Goal: Information Seeking & Learning: Learn about a topic

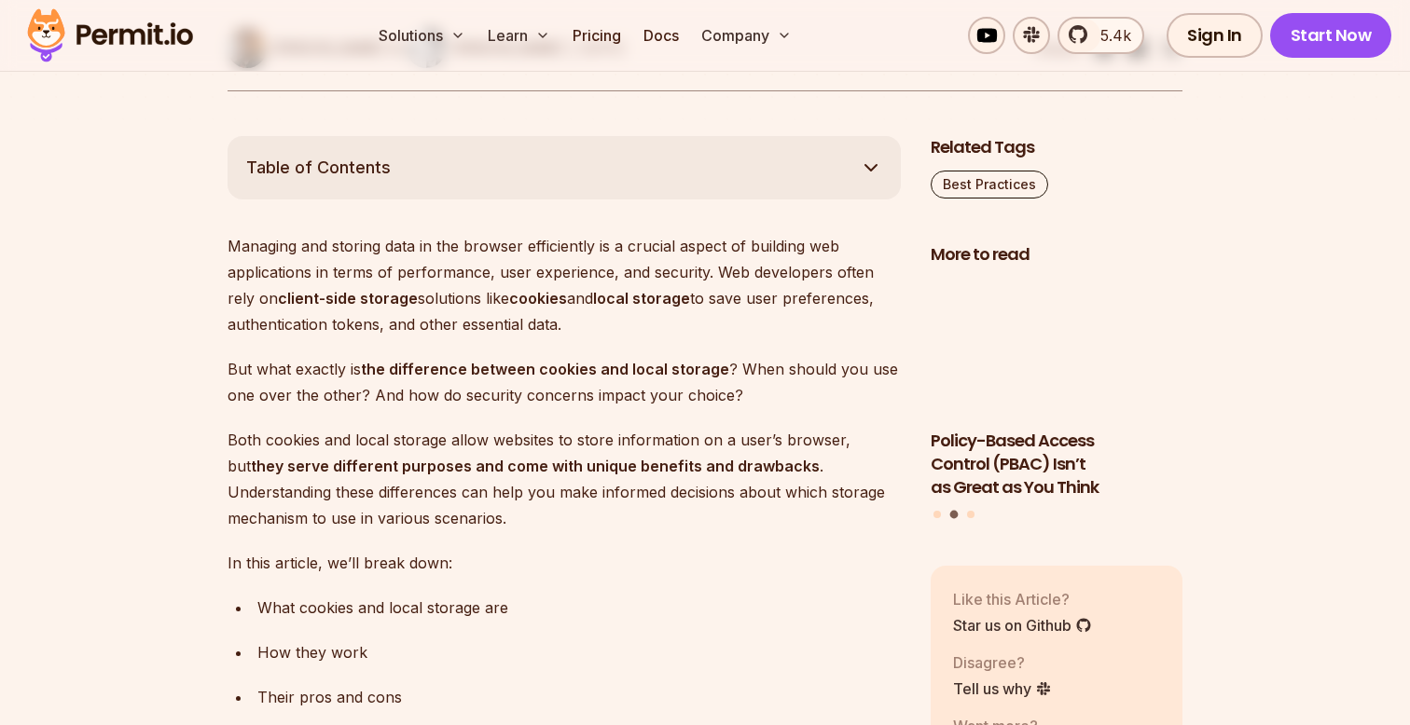
scroll to position [993, 0]
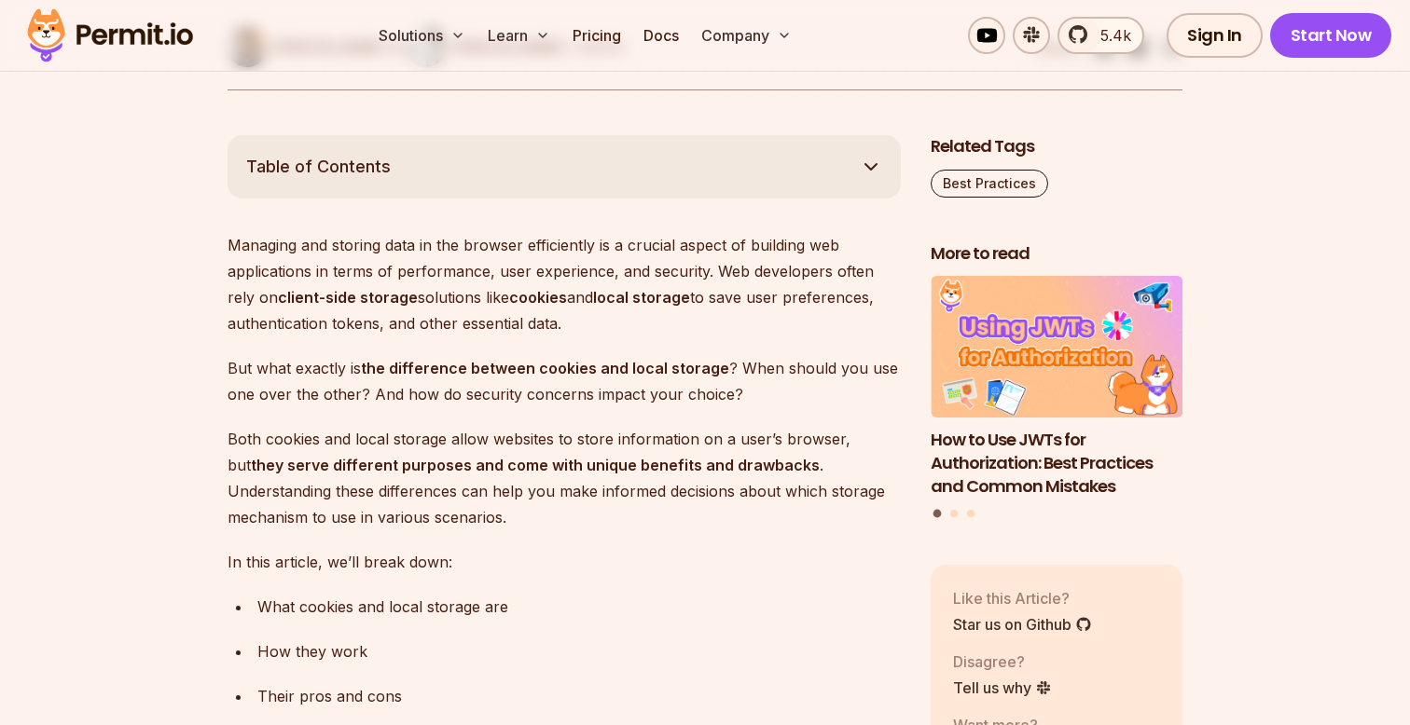
drag, startPoint x: 578, startPoint y: 333, endPoint x: 476, endPoint y: 242, distance: 136.8
click at [474, 242] on p "Managing and storing data in the browser efficiently is a crucial aspect of bui…" at bounding box center [564, 284] width 673 height 104
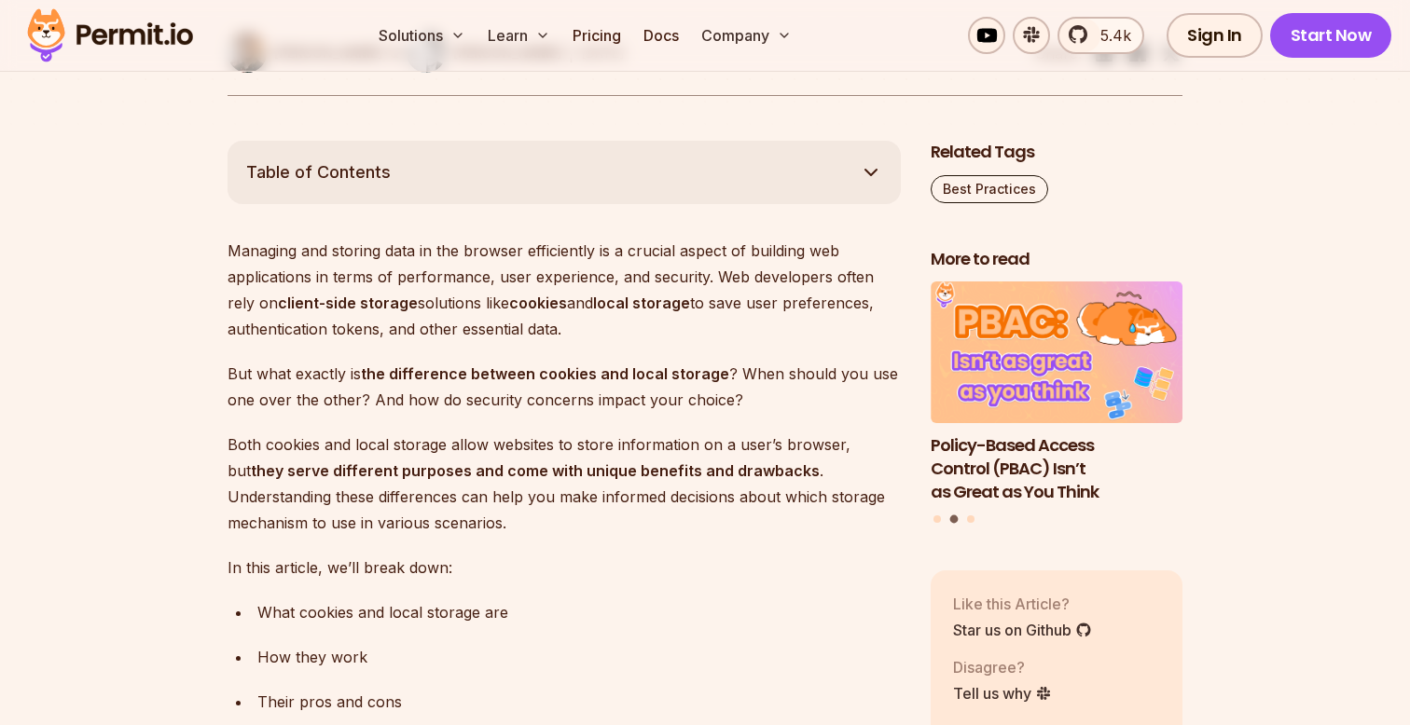
scroll to position [995, 0]
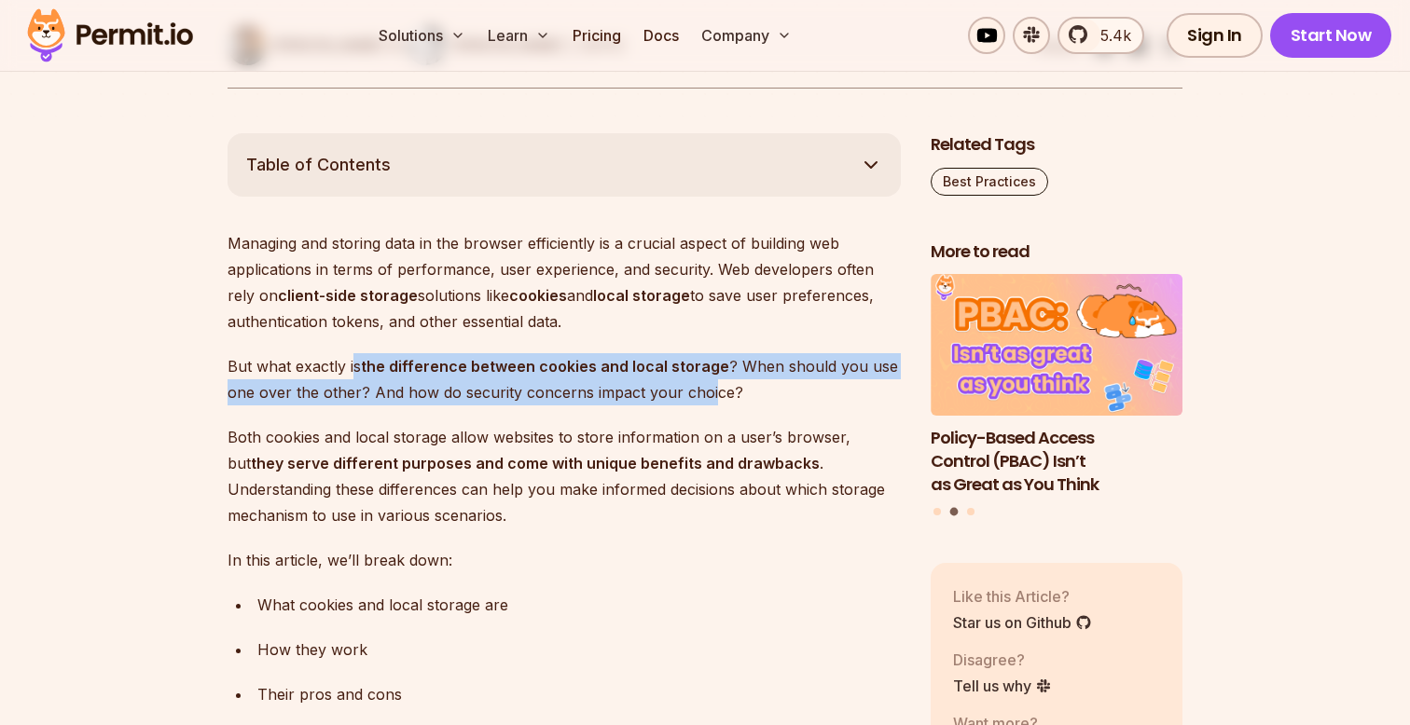
drag, startPoint x: 350, startPoint y: 366, endPoint x: 708, endPoint y: 390, distance: 358.9
click at [709, 390] on p "But what exactly is the difference between cookies and local storage ? When sho…" at bounding box center [564, 379] width 673 height 52
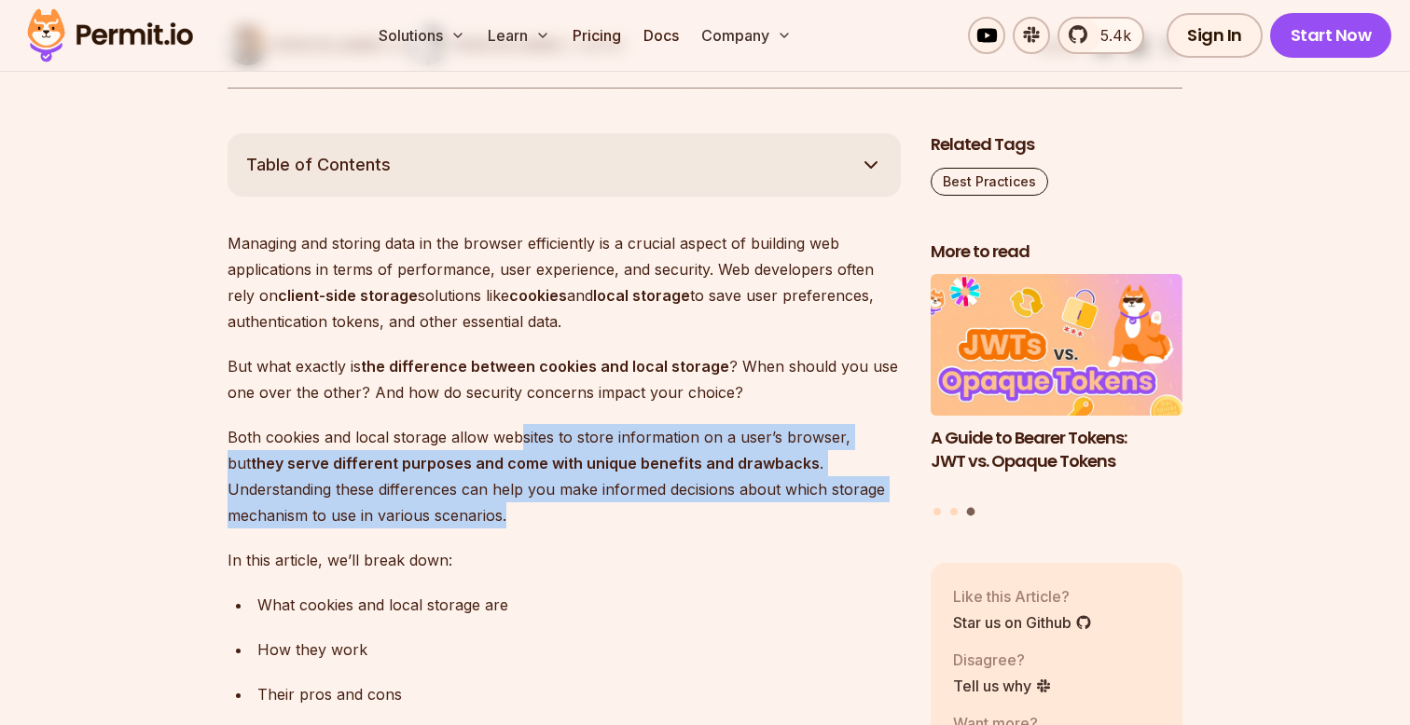
drag, startPoint x: 515, startPoint y: 434, endPoint x: 535, endPoint y: 521, distance: 90.0
click at [535, 521] on p "Both cookies and local storage allow websites to store information on a user’s …" at bounding box center [564, 476] width 673 height 104
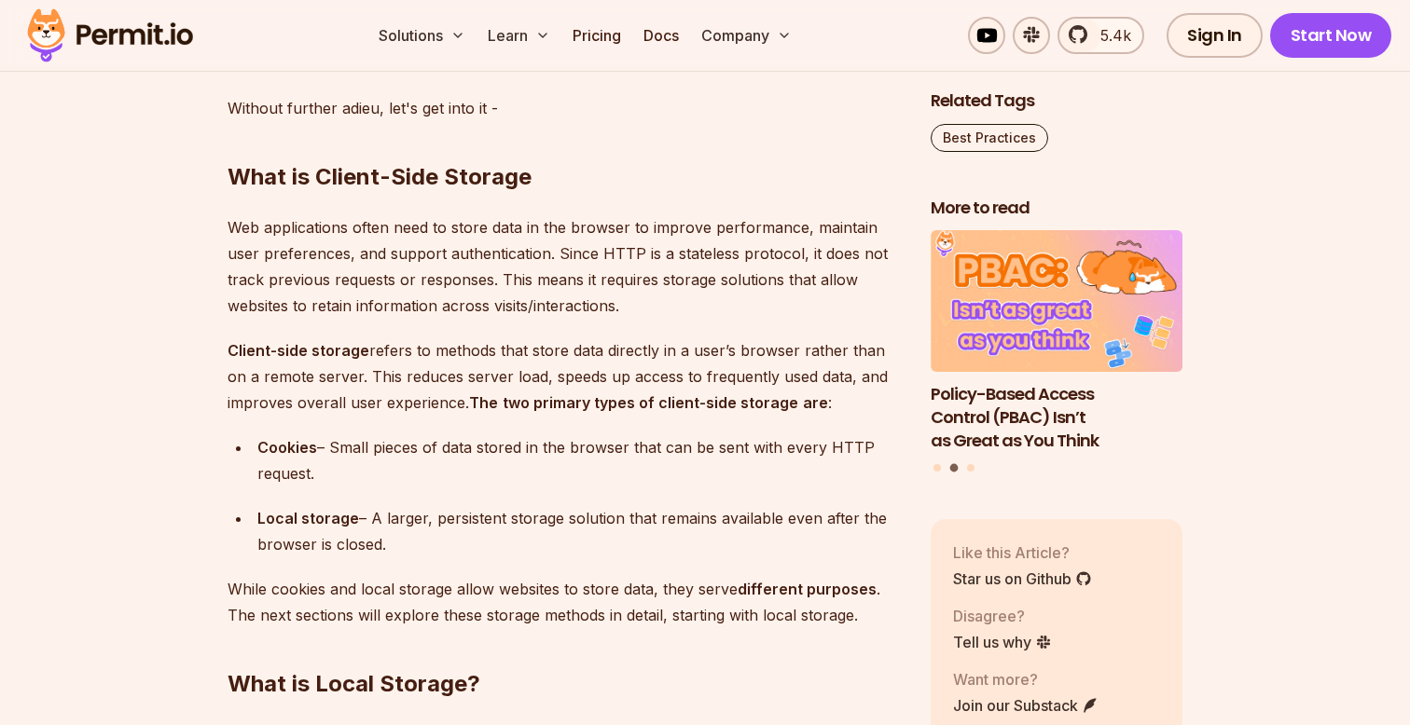
scroll to position [2148, 0]
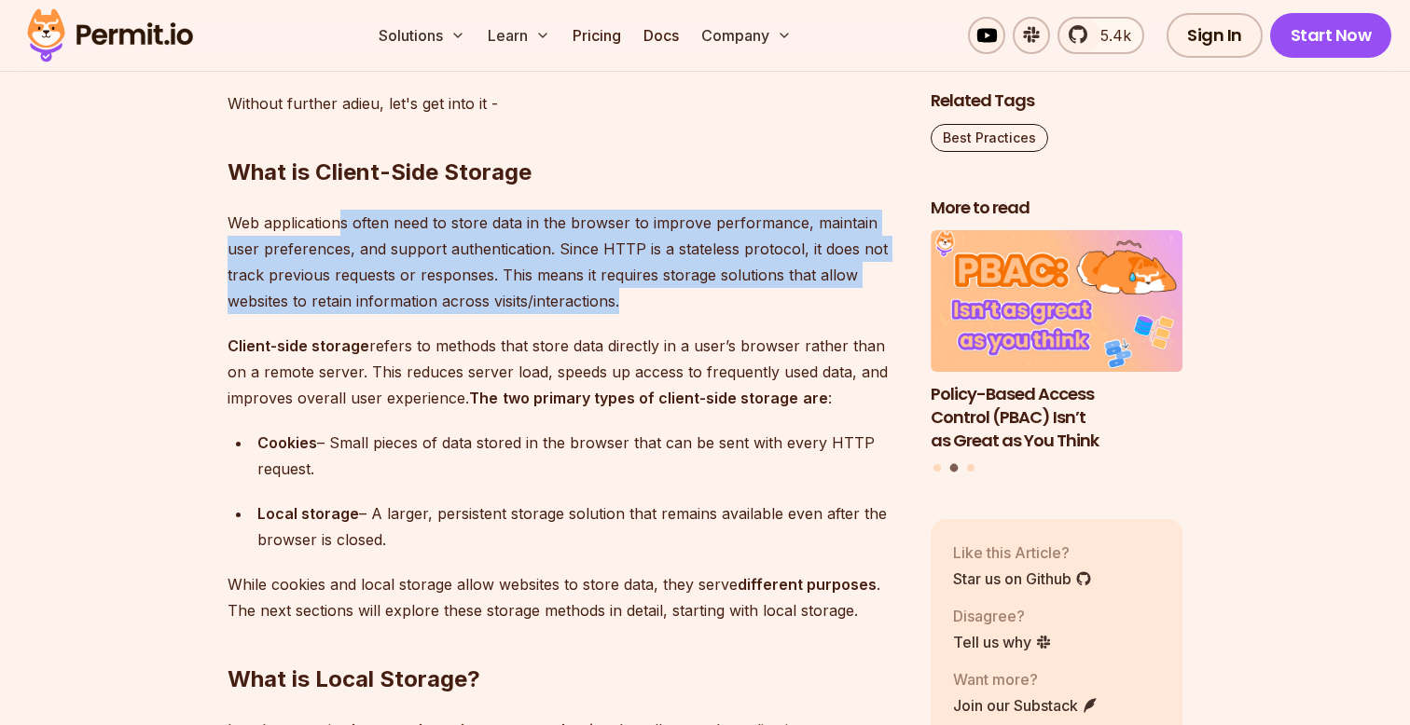
drag, startPoint x: 344, startPoint y: 223, endPoint x: 621, endPoint y: 297, distance: 286.8
click at [621, 297] on p "Web applications often need to store data in the browser to improve performance…" at bounding box center [564, 262] width 673 height 104
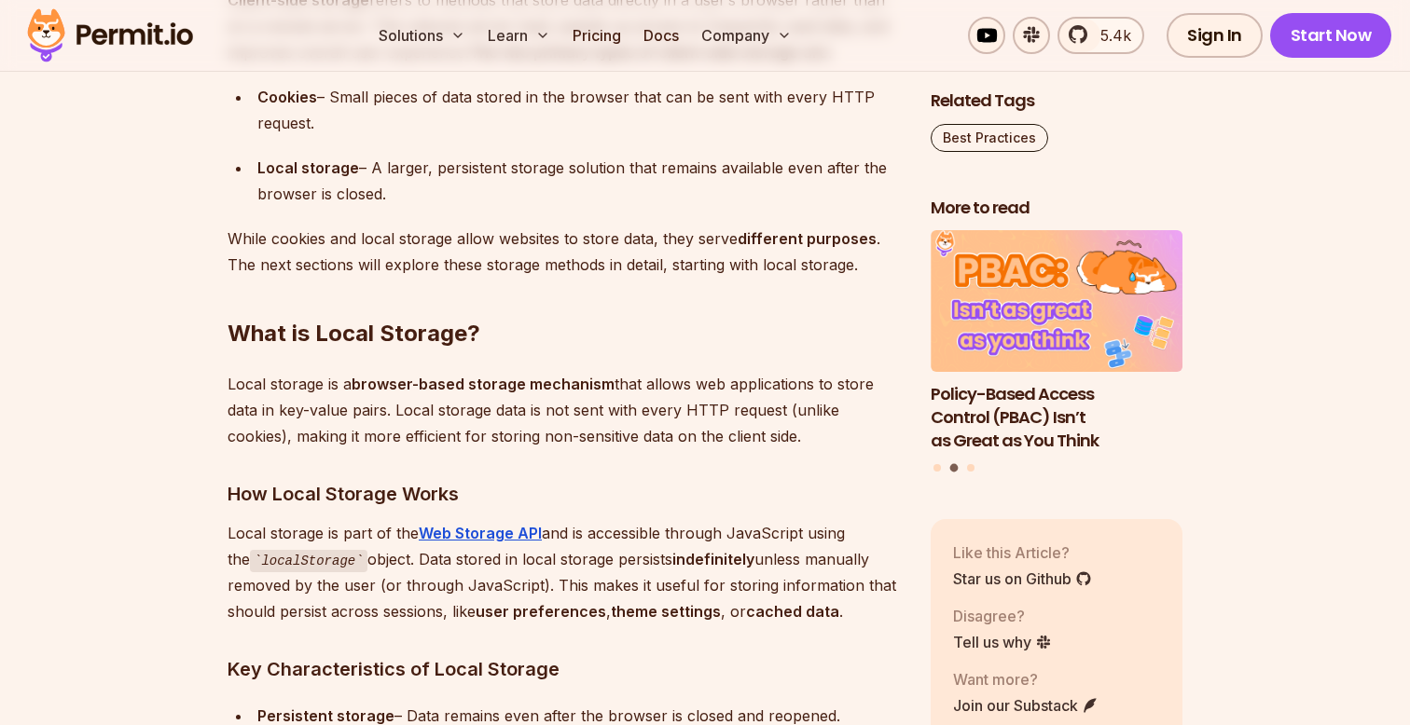
scroll to position [2502, 0]
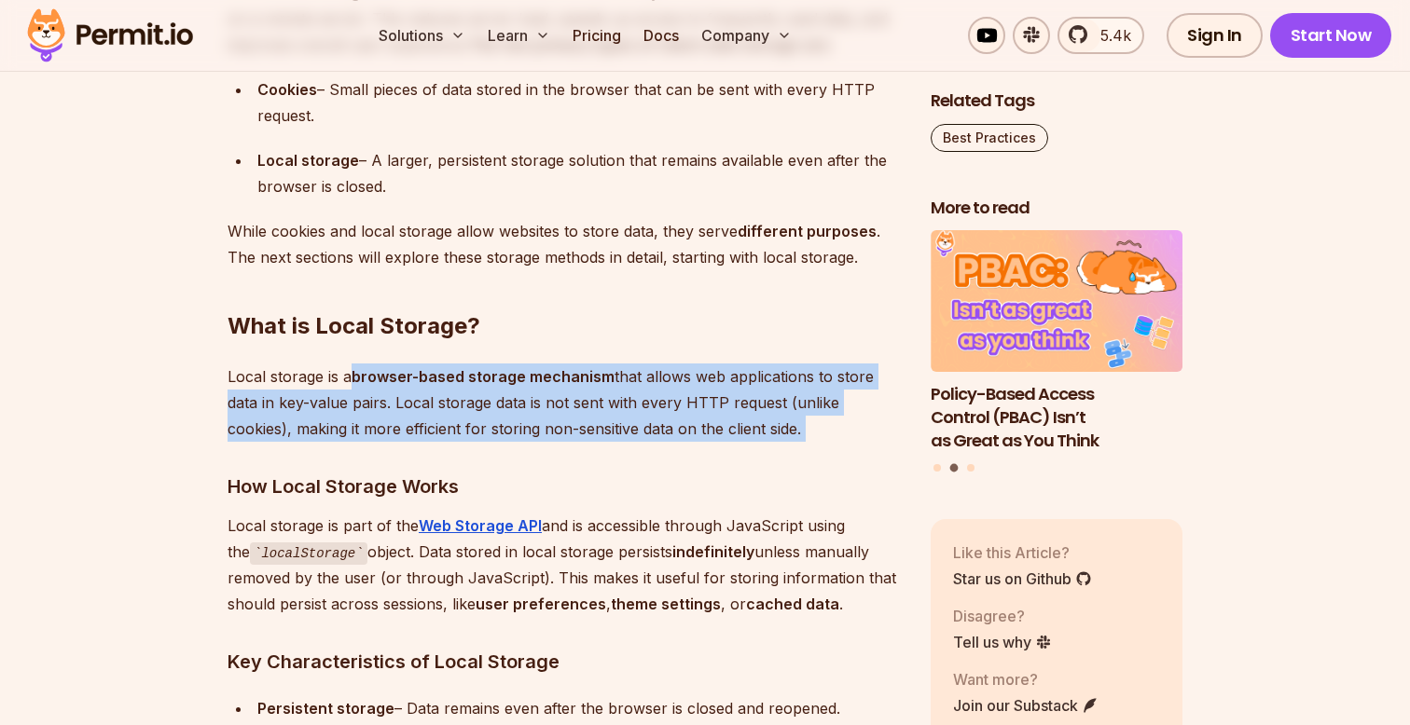
drag, startPoint x: 356, startPoint y: 373, endPoint x: 696, endPoint y: 454, distance: 349.0
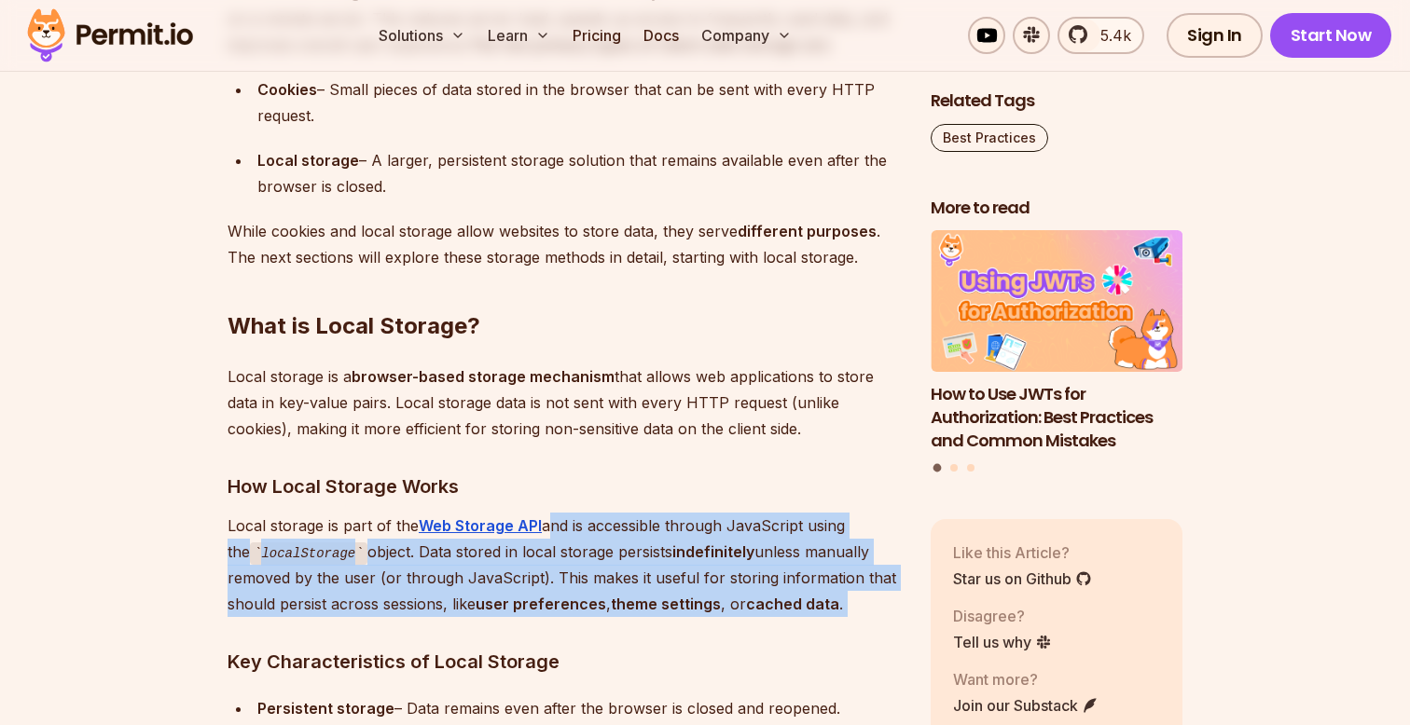
drag, startPoint x: 545, startPoint y: 521, endPoint x: 605, endPoint y: 627, distance: 121.6
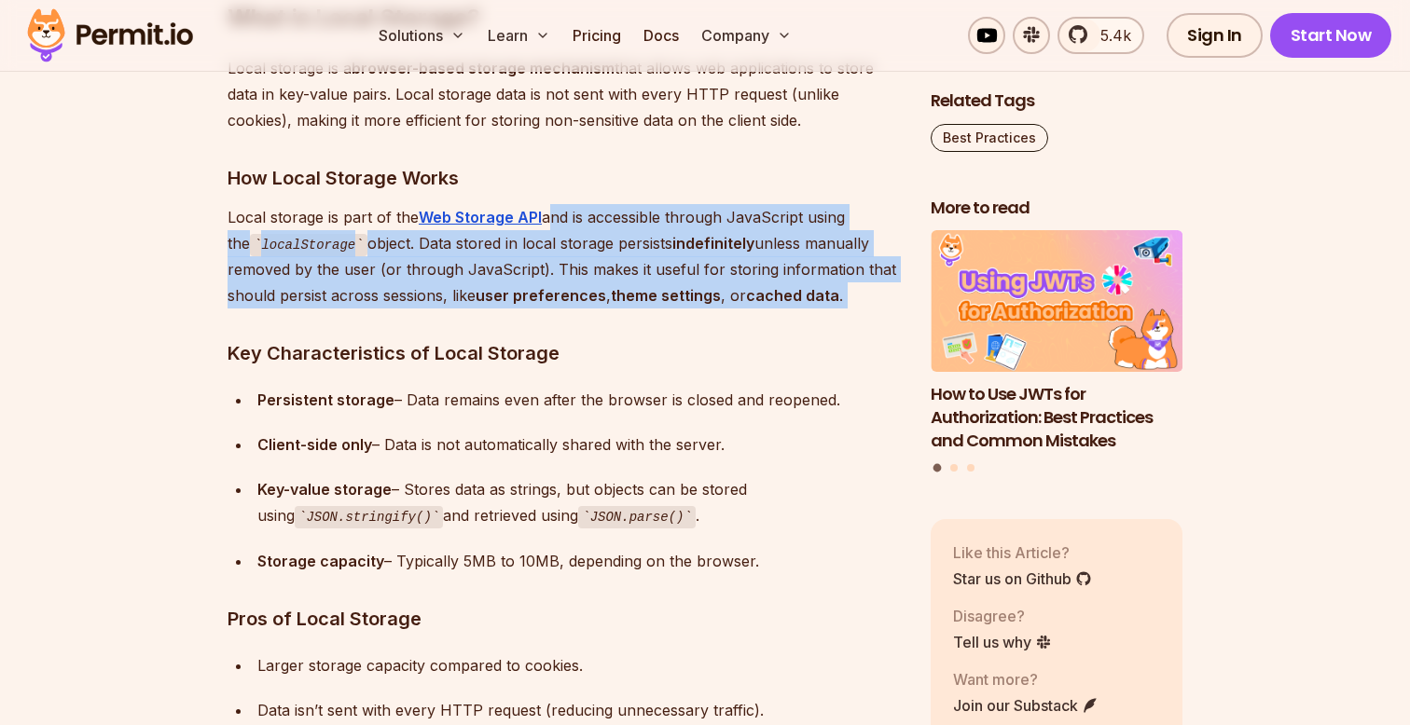
scroll to position [2812, 0]
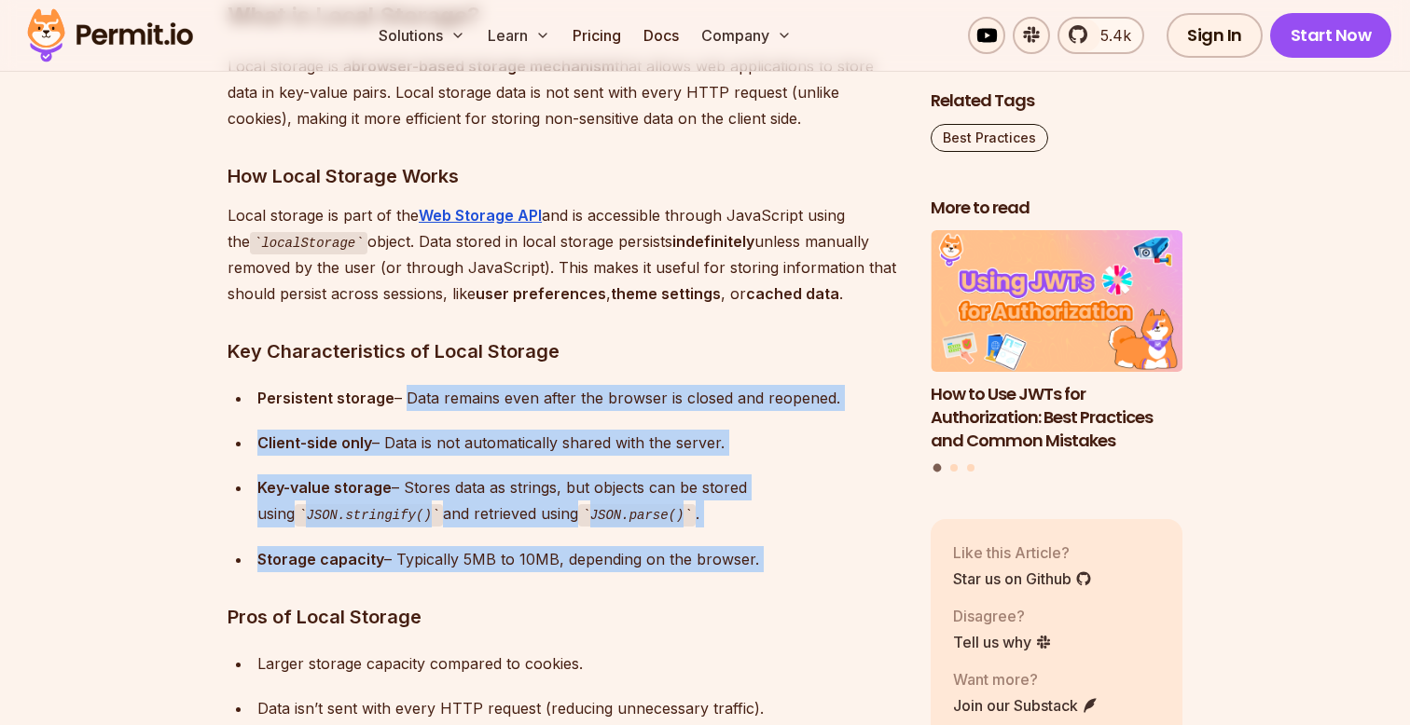
drag, startPoint x: 402, startPoint y: 390, endPoint x: 511, endPoint y: 583, distance: 221.7
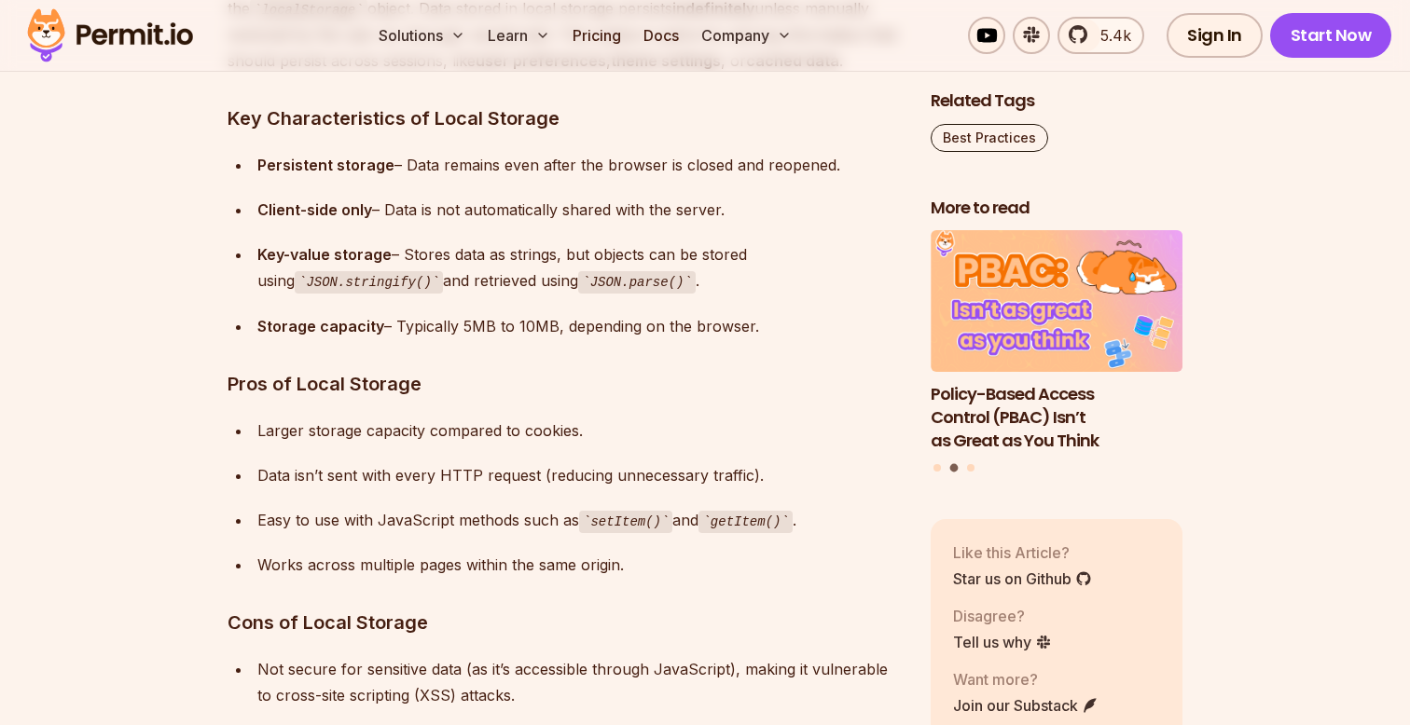
scroll to position [3052, 0]
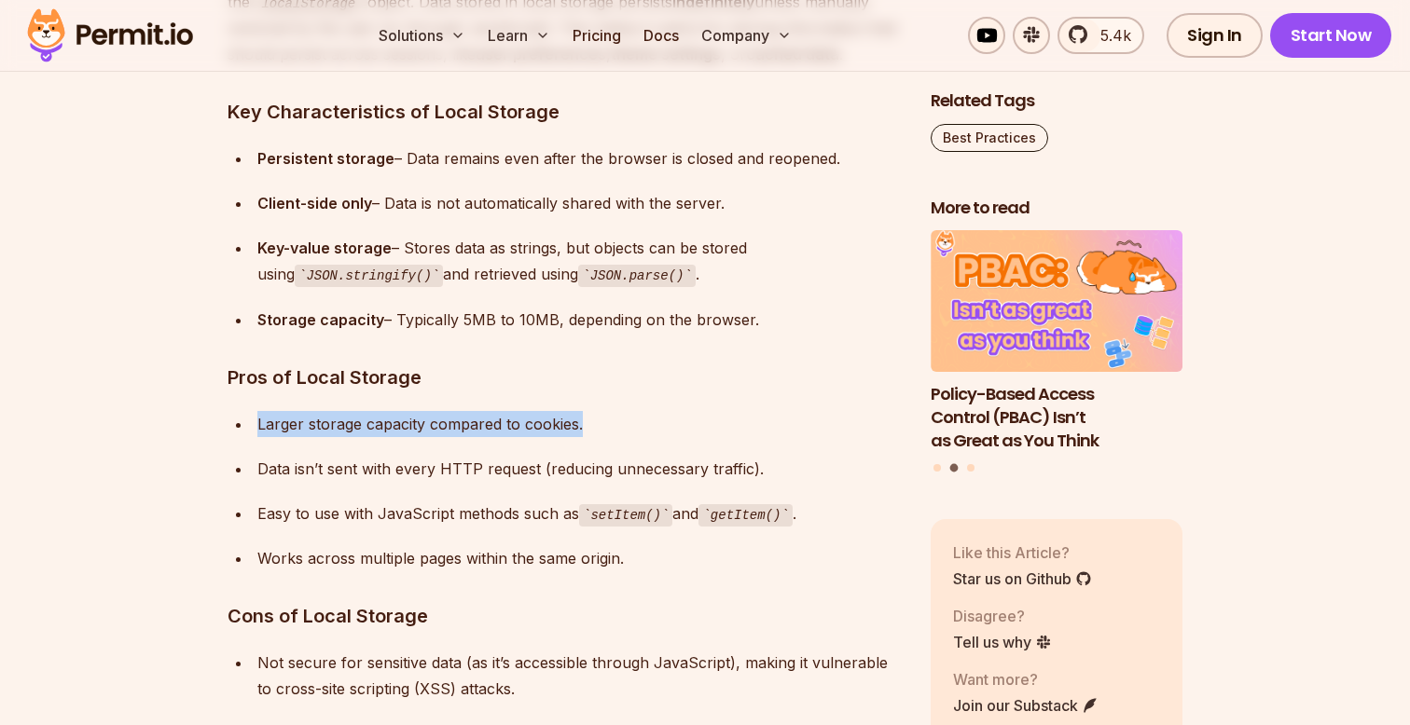
drag, startPoint x: 253, startPoint y: 428, endPoint x: 622, endPoint y: 431, distance: 369.3
click at [622, 431] on li "Larger storage capacity compared to cookies." at bounding box center [576, 424] width 649 height 26
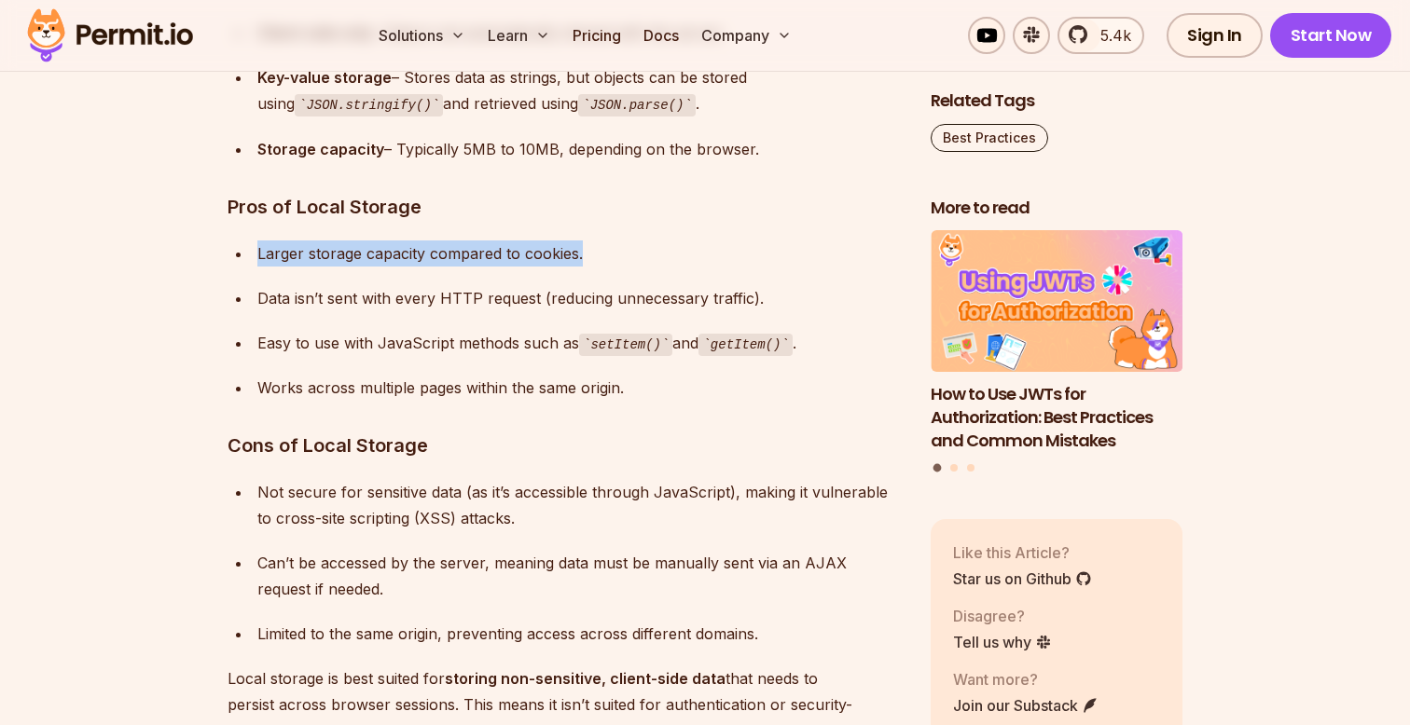
scroll to position [3224, 0]
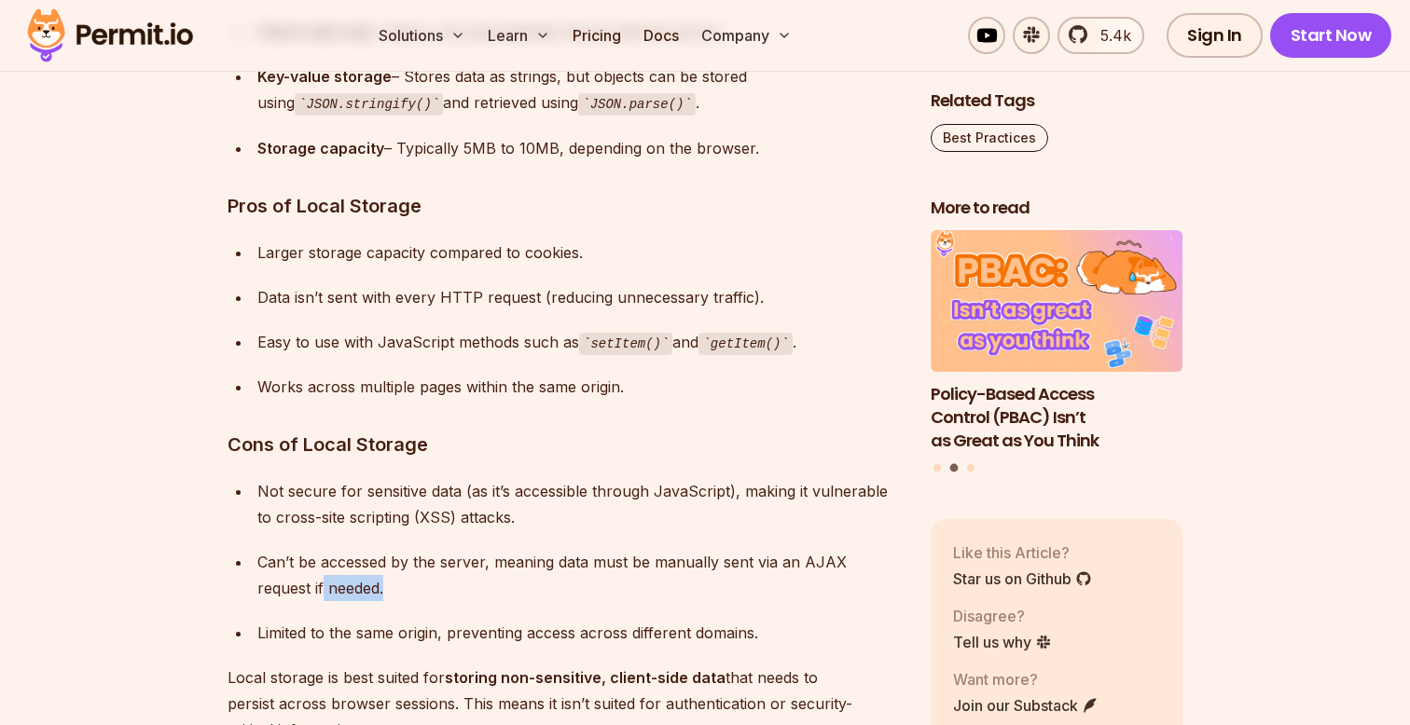
drag, startPoint x: 268, startPoint y: 573, endPoint x: 385, endPoint y: 599, distance: 120.2
click at [385, 599] on div "Can’t be accessed by the server, meaning data must be manually sent via an AJAX…" at bounding box center [578, 575] width 643 height 52
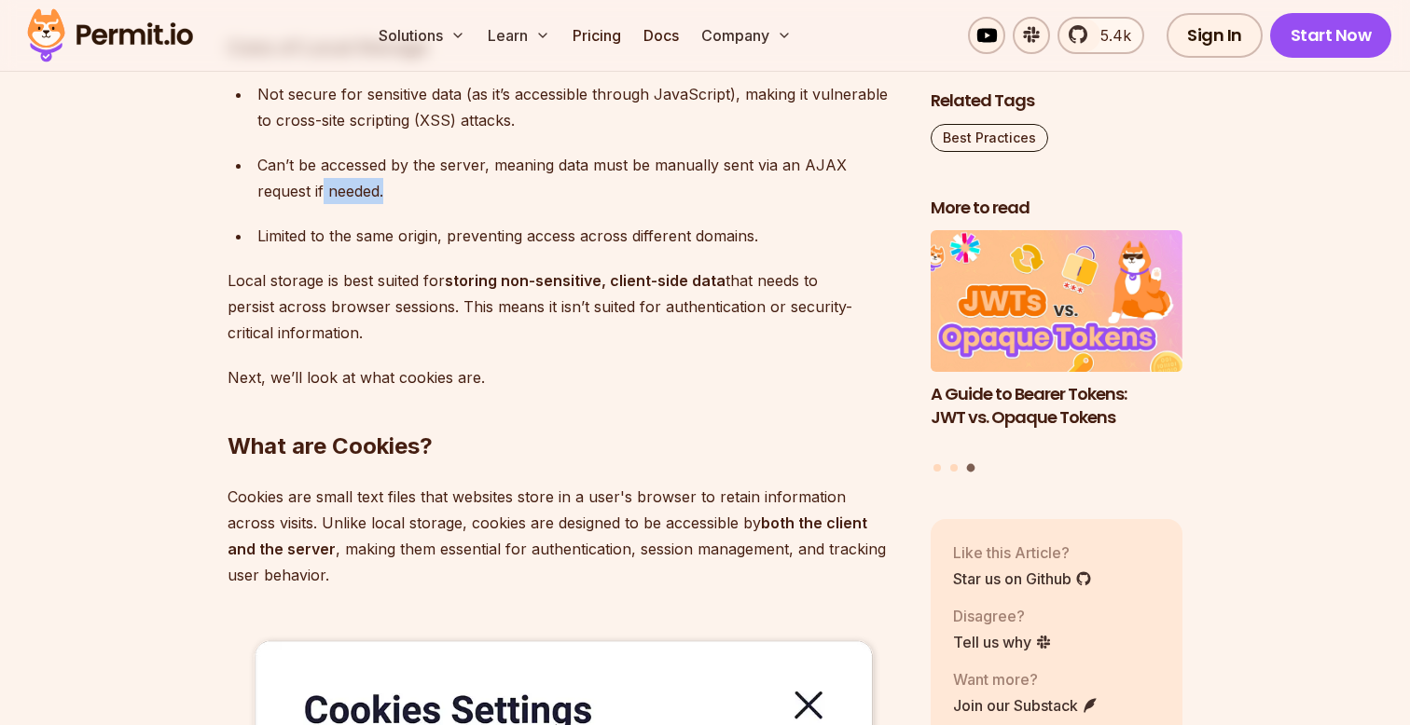
scroll to position [3623, 0]
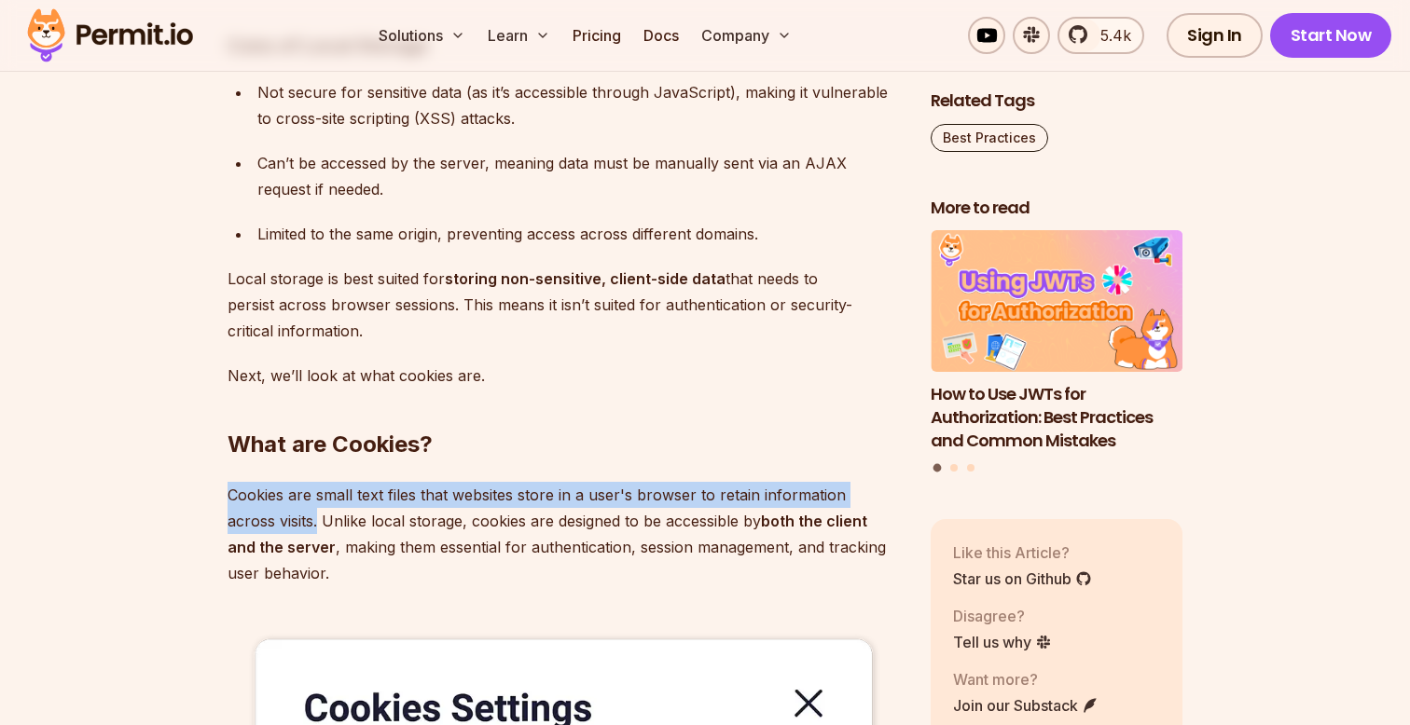
drag, startPoint x: 318, startPoint y: 518, endPoint x: 360, endPoint y: 585, distance: 79.2
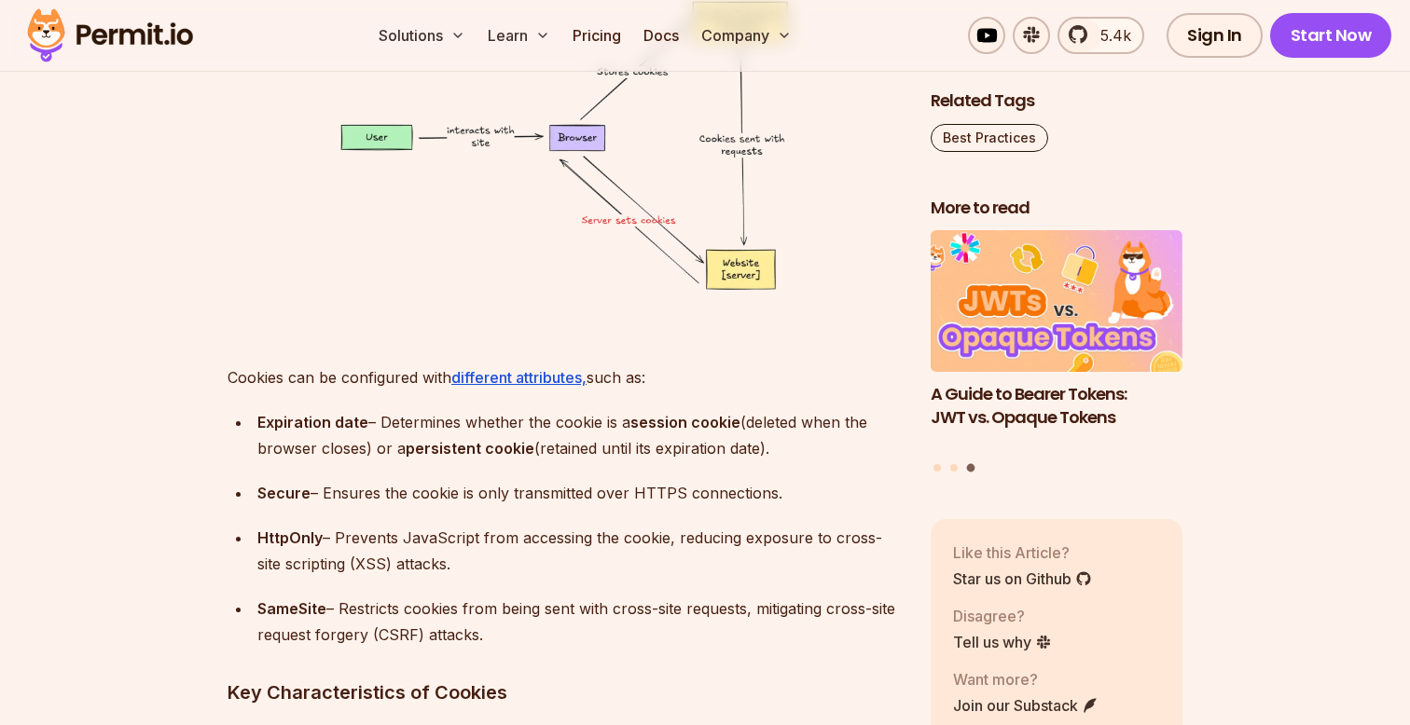
scroll to position [4894, 0]
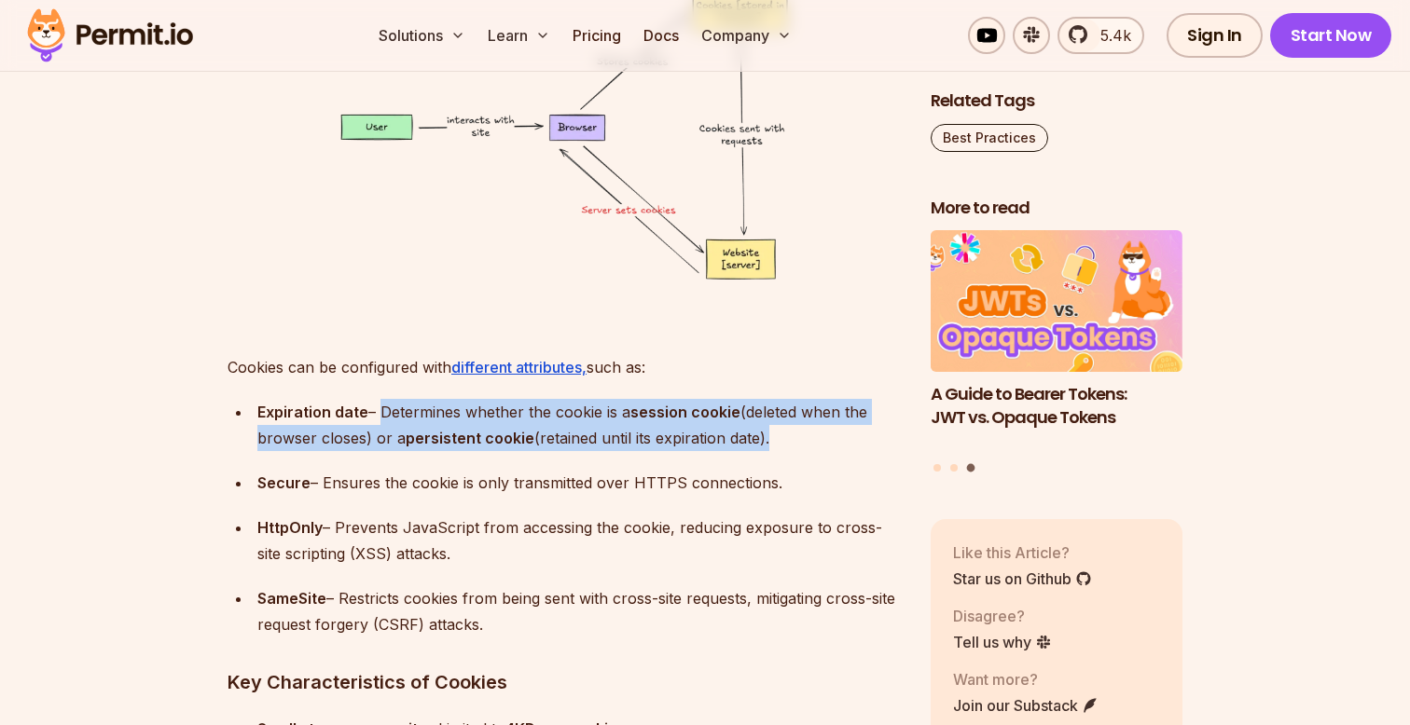
drag, startPoint x: 379, startPoint y: 409, endPoint x: 665, endPoint y: 453, distance: 289.6
click at [665, 453] on ul "Expiration date – Determines whether the cookie is a session cookie (deleted wh…" at bounding box center [564, 518] width 673 height 239
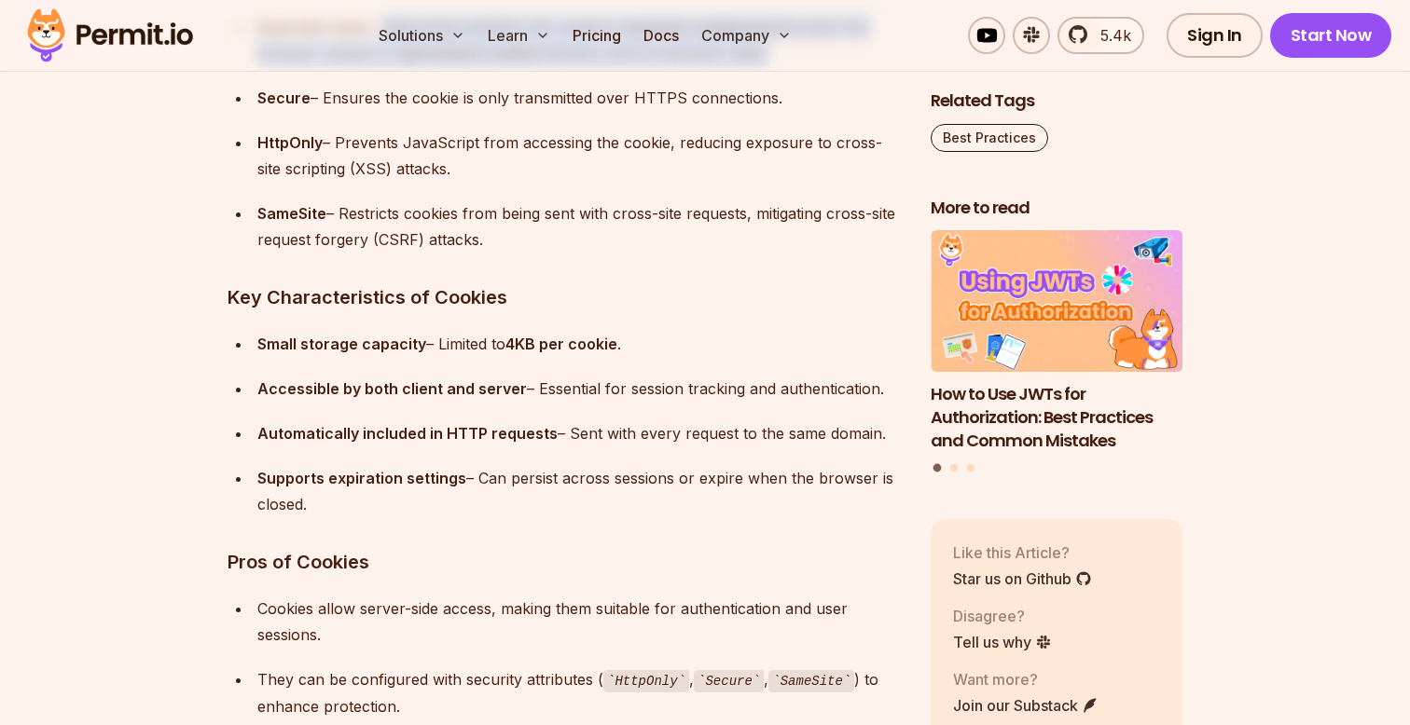
scroll to position [5289, 0]
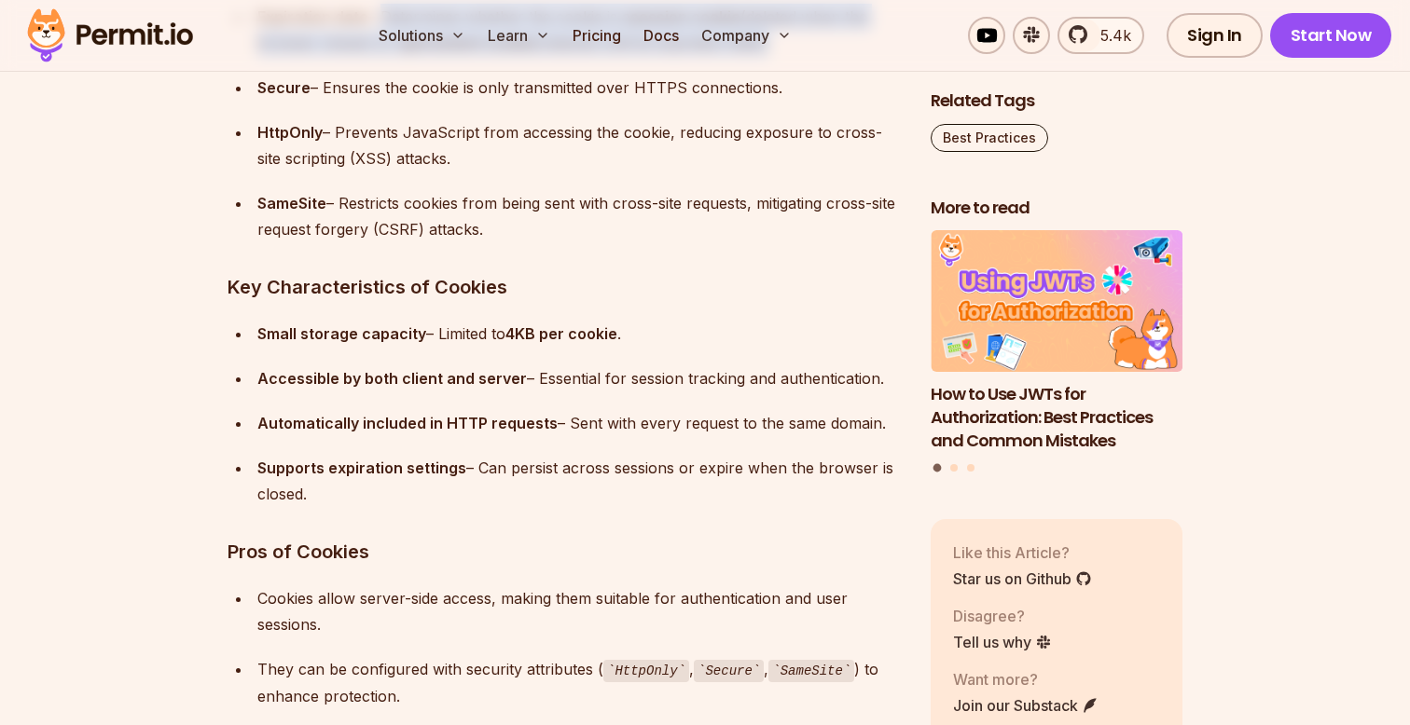
drag, startPoint x: 532, startPoint y: 376, endPoint x: 585, endPoint y: 496, distance: 131.5
click at [585, 495] on ul "Small storage capacity – Limited to 4KB per cookie . Accessible by both client …" at bounding box center [564, 414] width 673 height 186
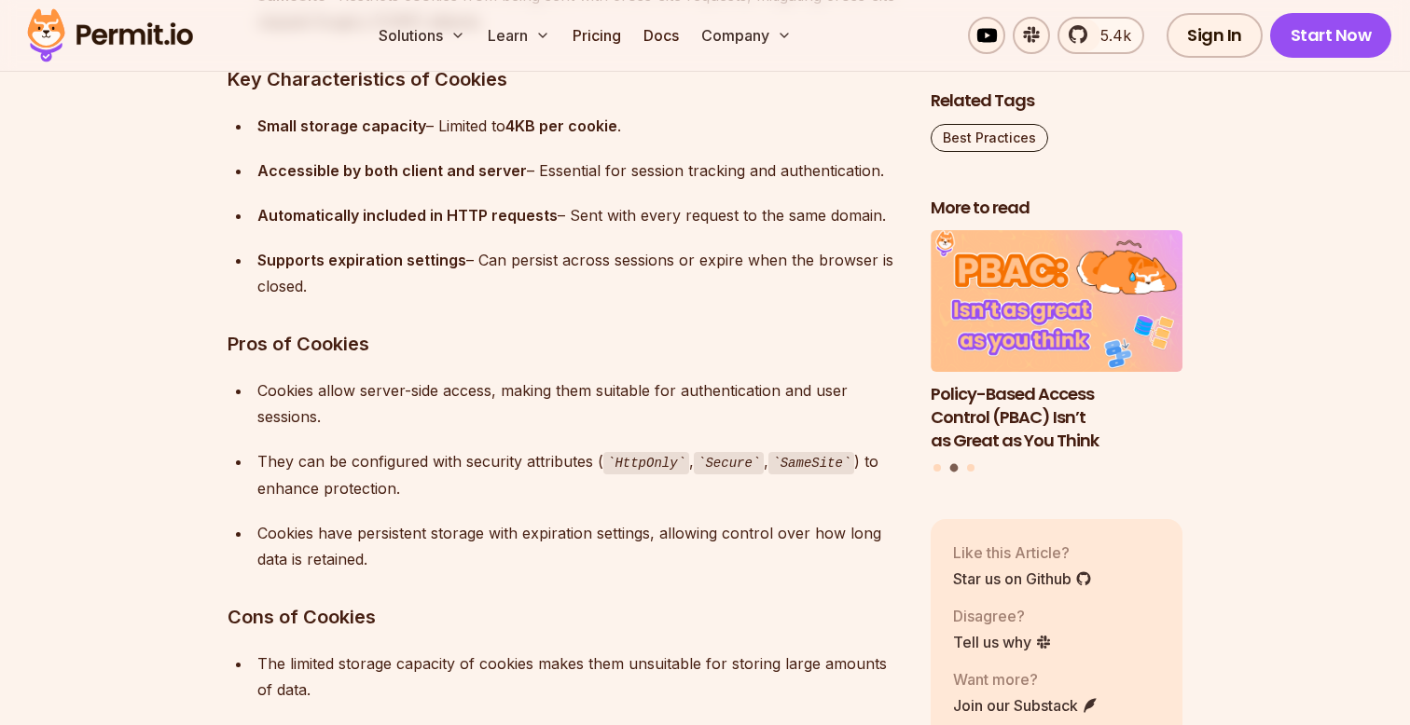
scroll to position [5501, 0]
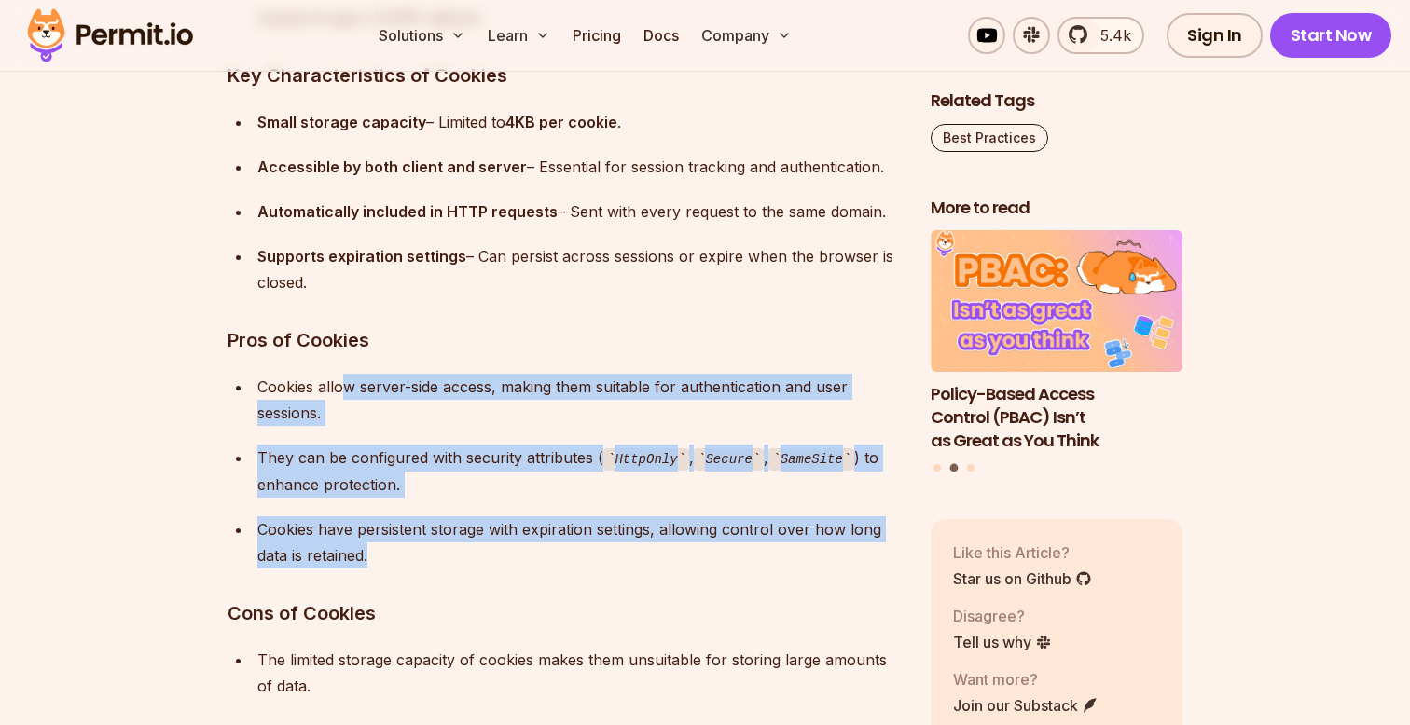
drag, startPoint x: 343, startPoint y: 385, endPoint x: 471, endPoint y: 553, distance: 210.9
click at [471, 553] on ul "Cookies allow server-side access, making them suitable for authentication and u…" at bounding box center [564, 471] width 673 height 195
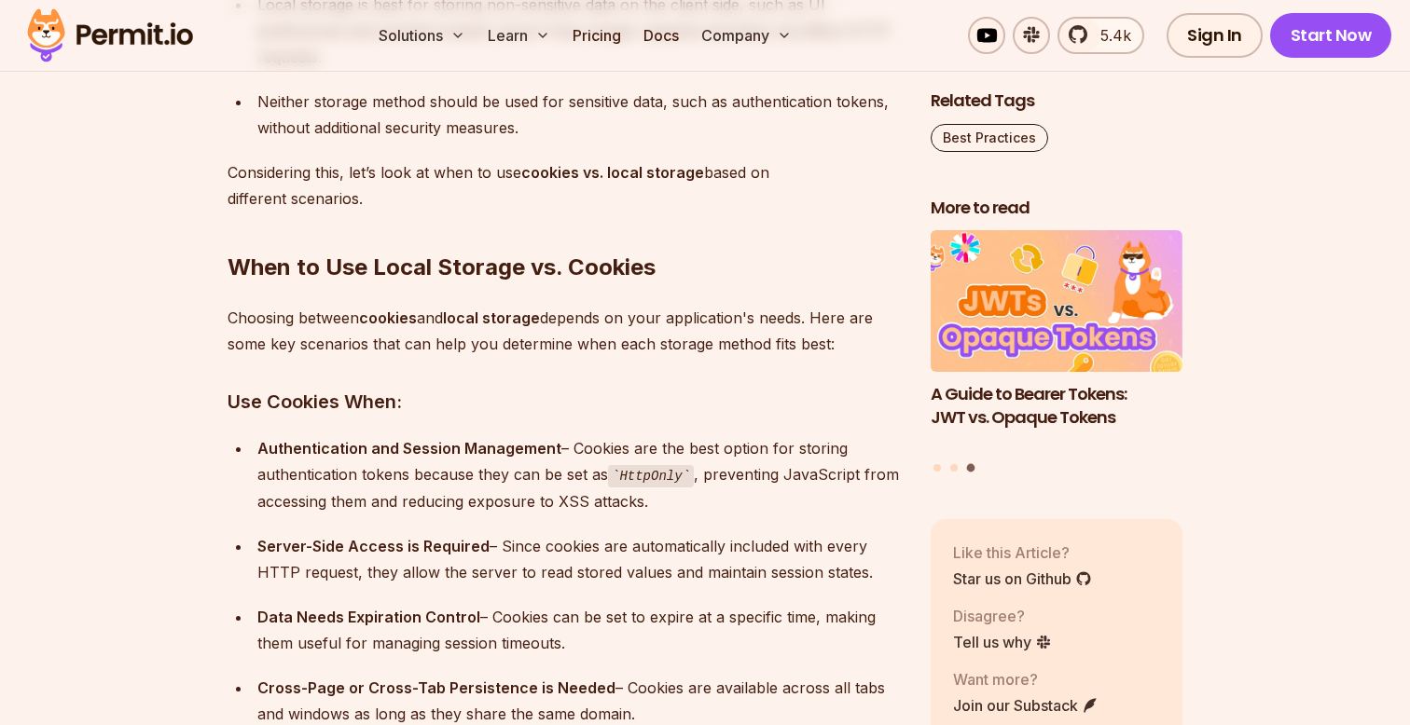
scroll to position [7335, 0]
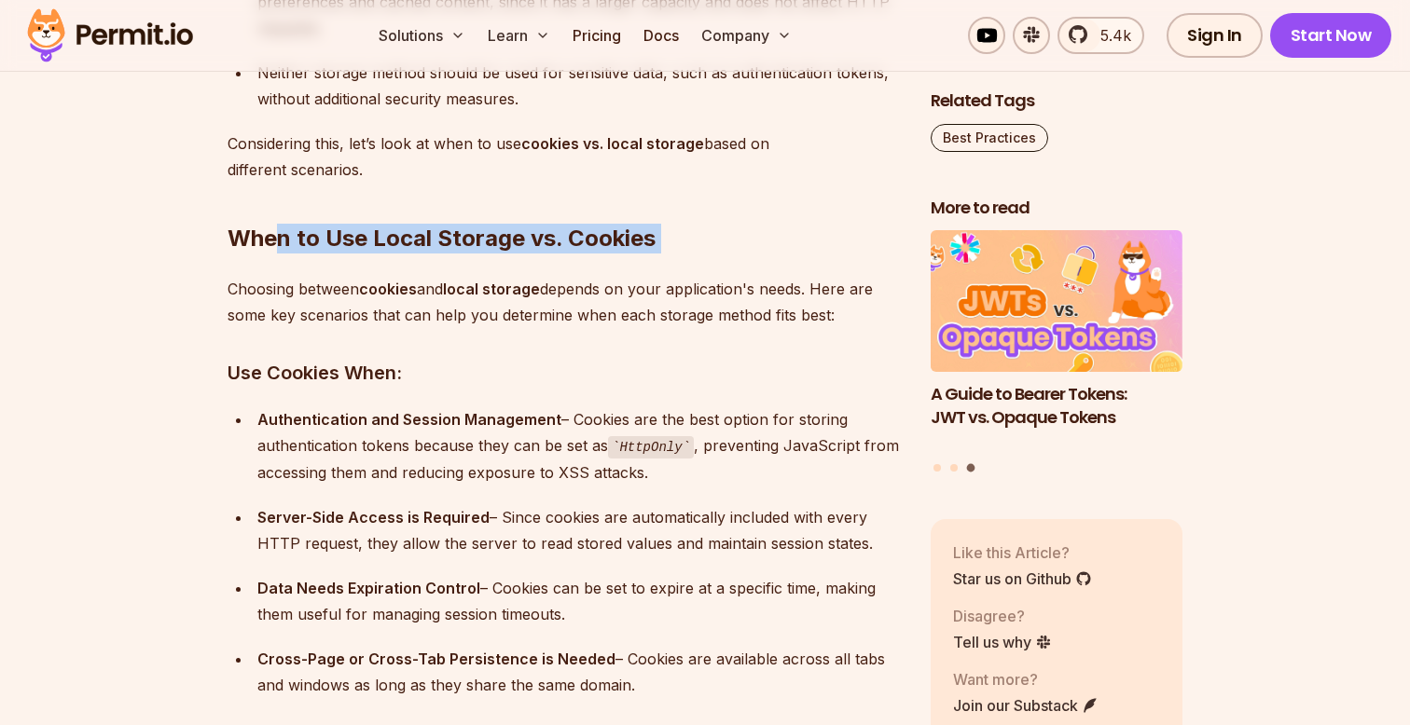
drag, startPoint x: 280, startPoint y: 247, endPoint x: 691, endPoint y: 266, distance: 411.7
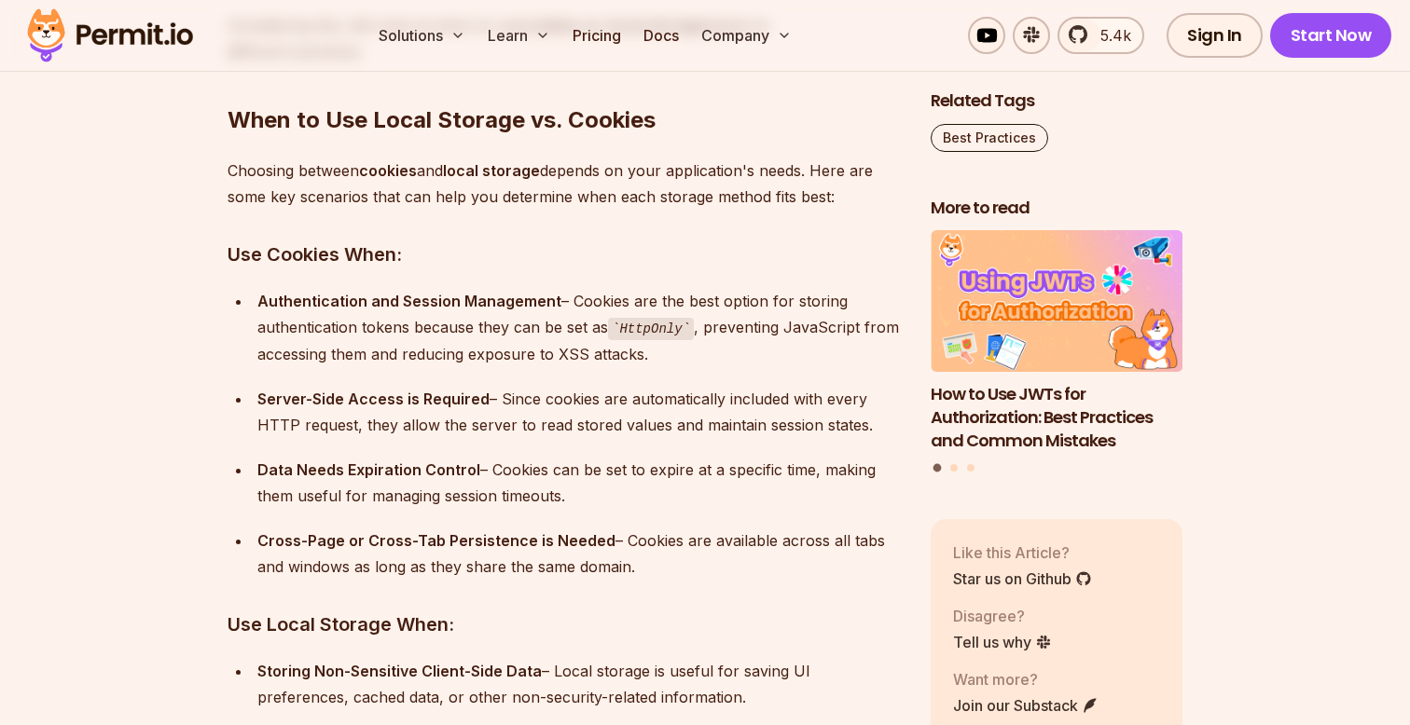
scroll to position [7464, 0]
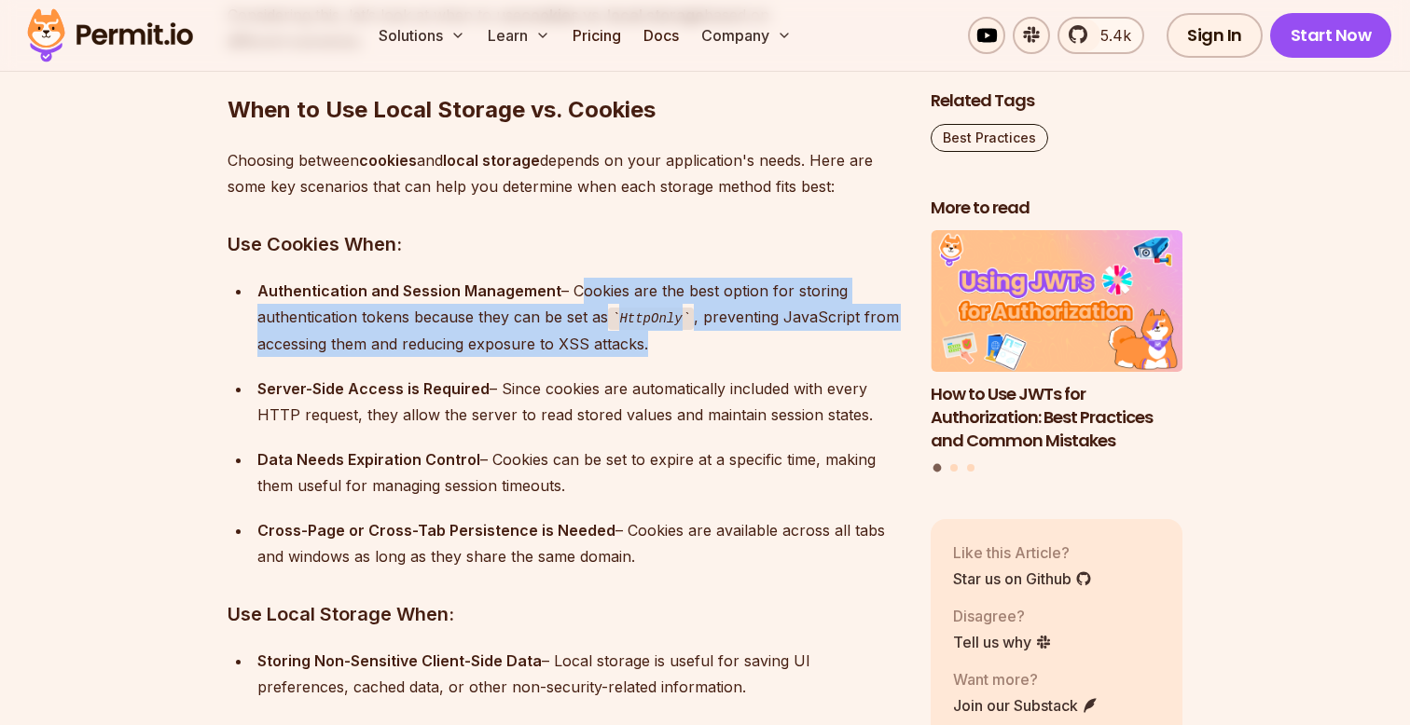
drag, startPoint x: 569, startPoint y: 288, endPoint x: 697, endPoint y: 354, distance: 143.9
click at [697, 354] on ul "Authentication and Session Management – Cookies are the best option for storing…" at bounding box center [564, 424] width 673 height 292
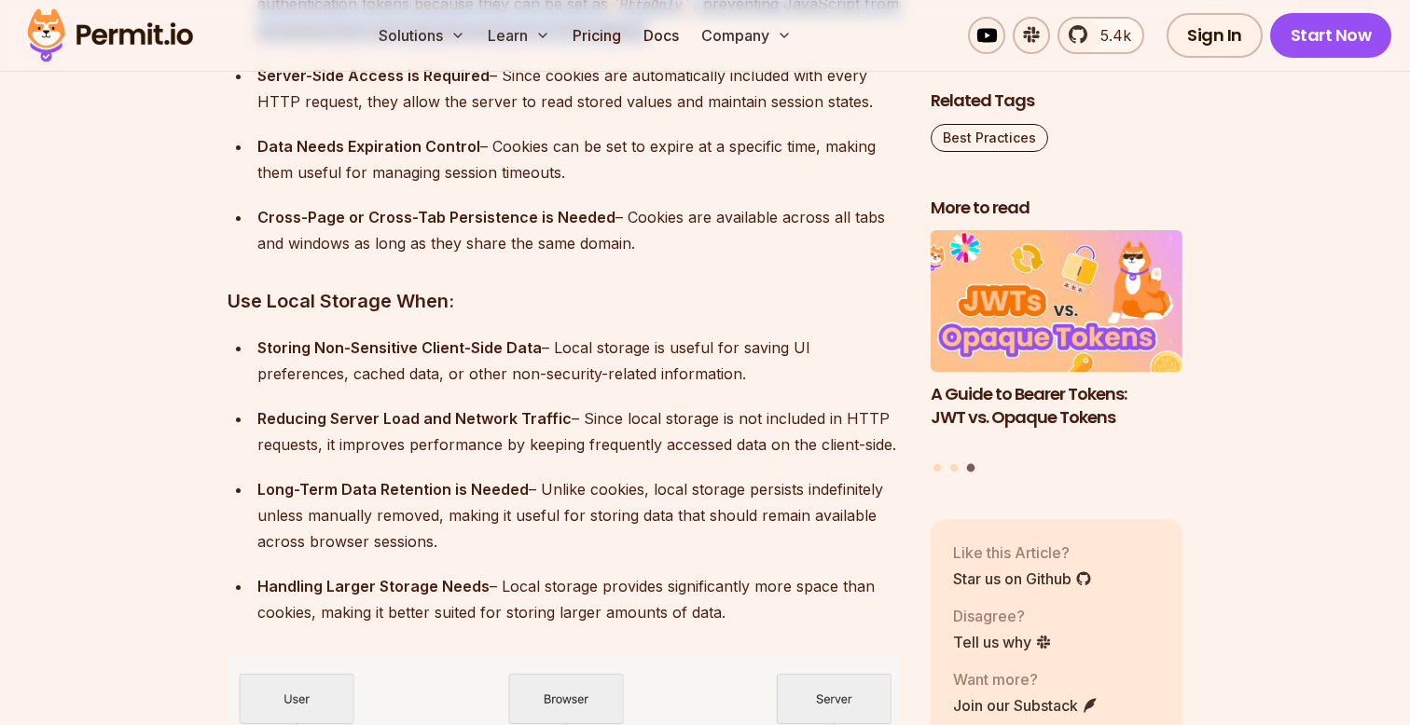
scroll to position [7779, 0]
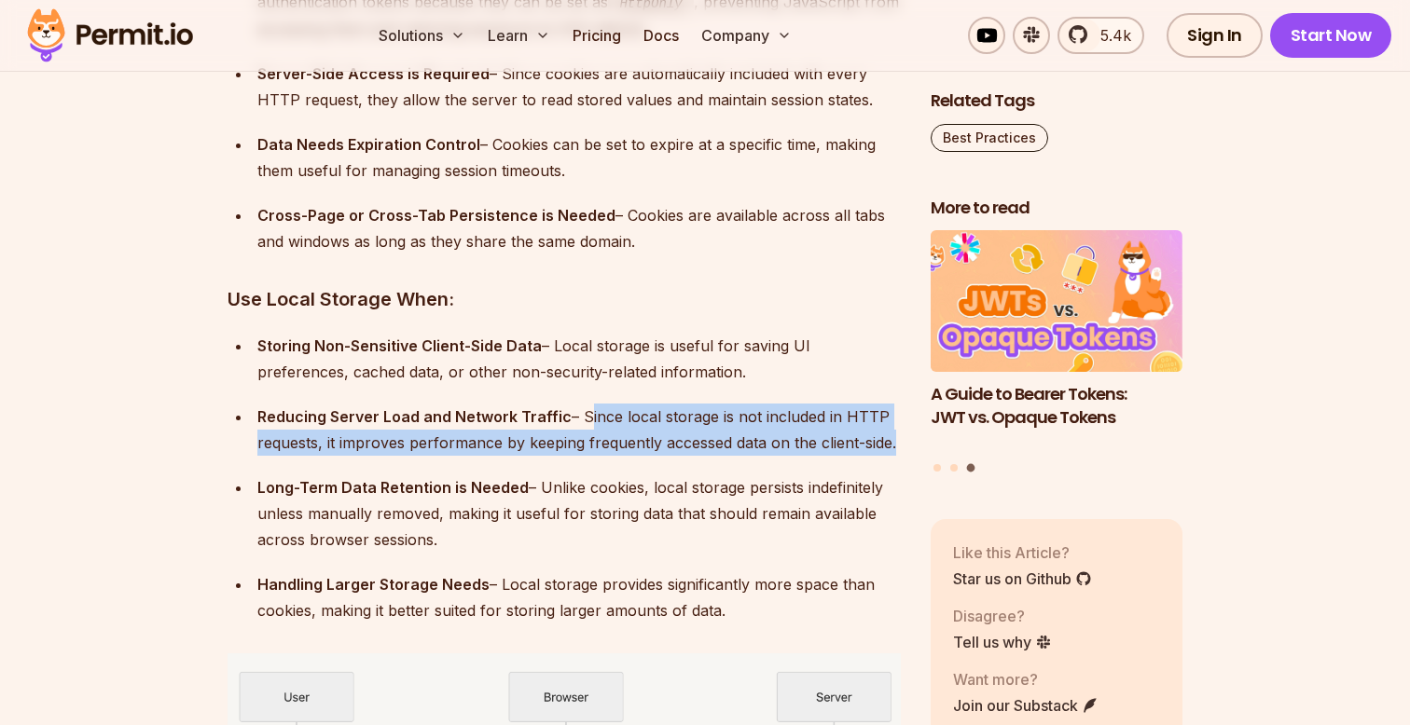
drag, startPoint x: 577, startPoint y: 416, endPoint x: 630, endPoint y: 462, distance: 70.1
click at [630, 462] on ul "Storing Non-Sensitive Client-Side Data – Local storage is useful for saving UI …" at bounding box center [564, 478] width 673 height 291
drag, startPoint x: 527, startPoint y: 483, endPoint x: 559, endPoint y: 535, distance: 61.1
click at [559, 535] on div "Long-Term Data Retention is Needed – Unlike cookies, local storage persists ind…" at bounding box center [578, 514] width 643 height 78
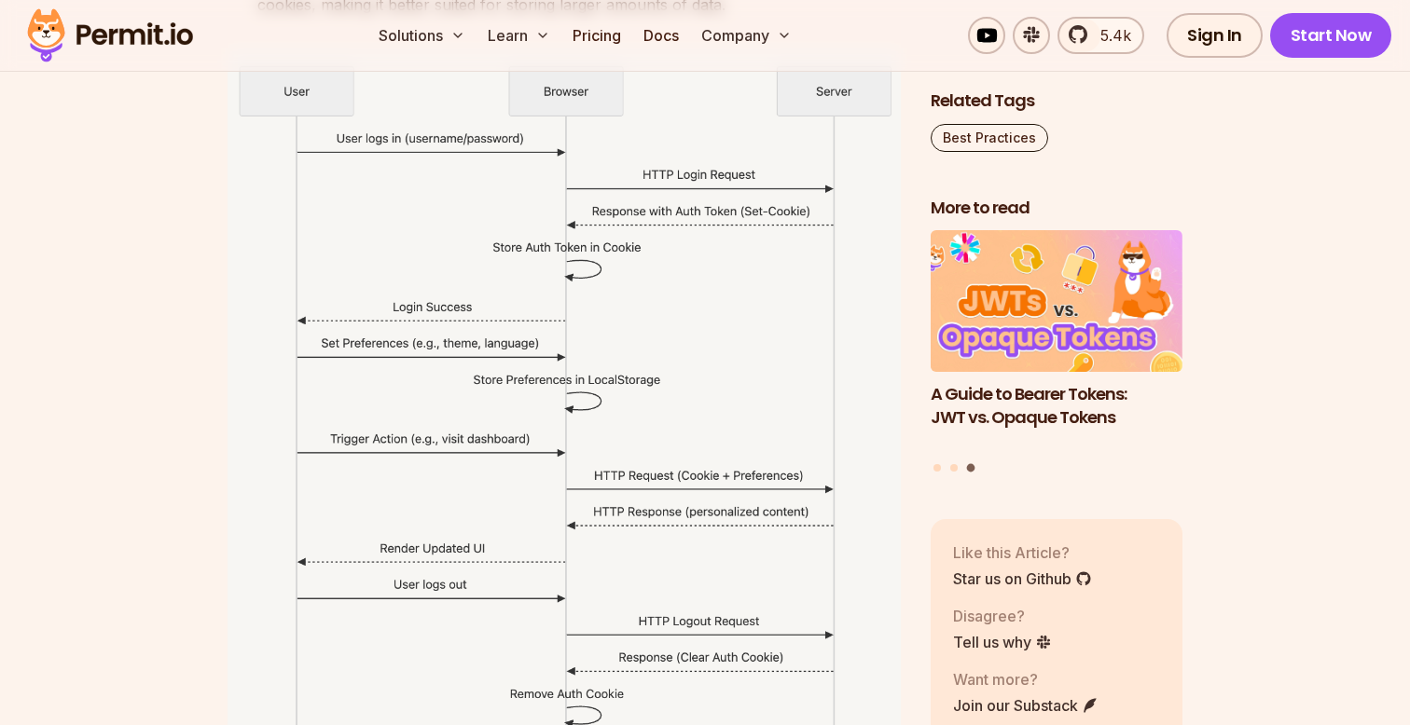
scroll to position [8417, 0]
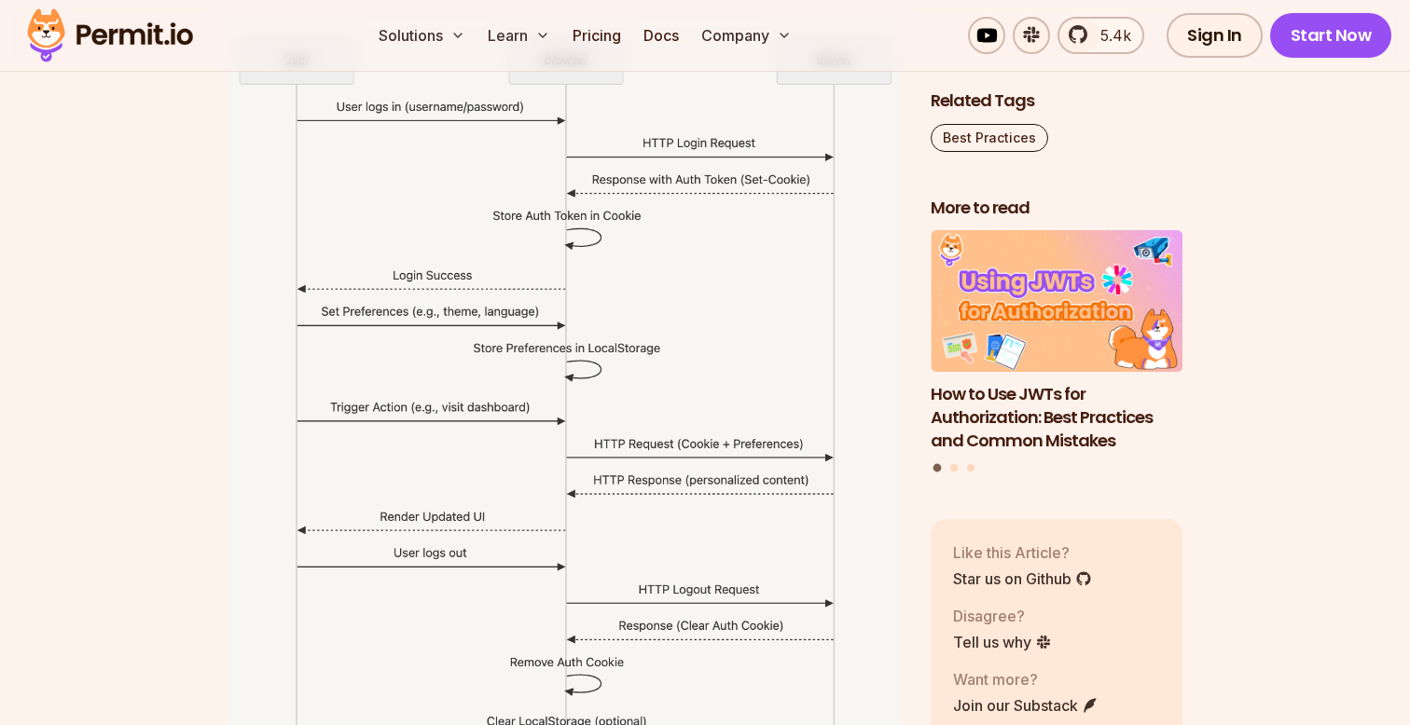
click at [618, 549] on img at bounding box center [564, 444] width 673 height 857
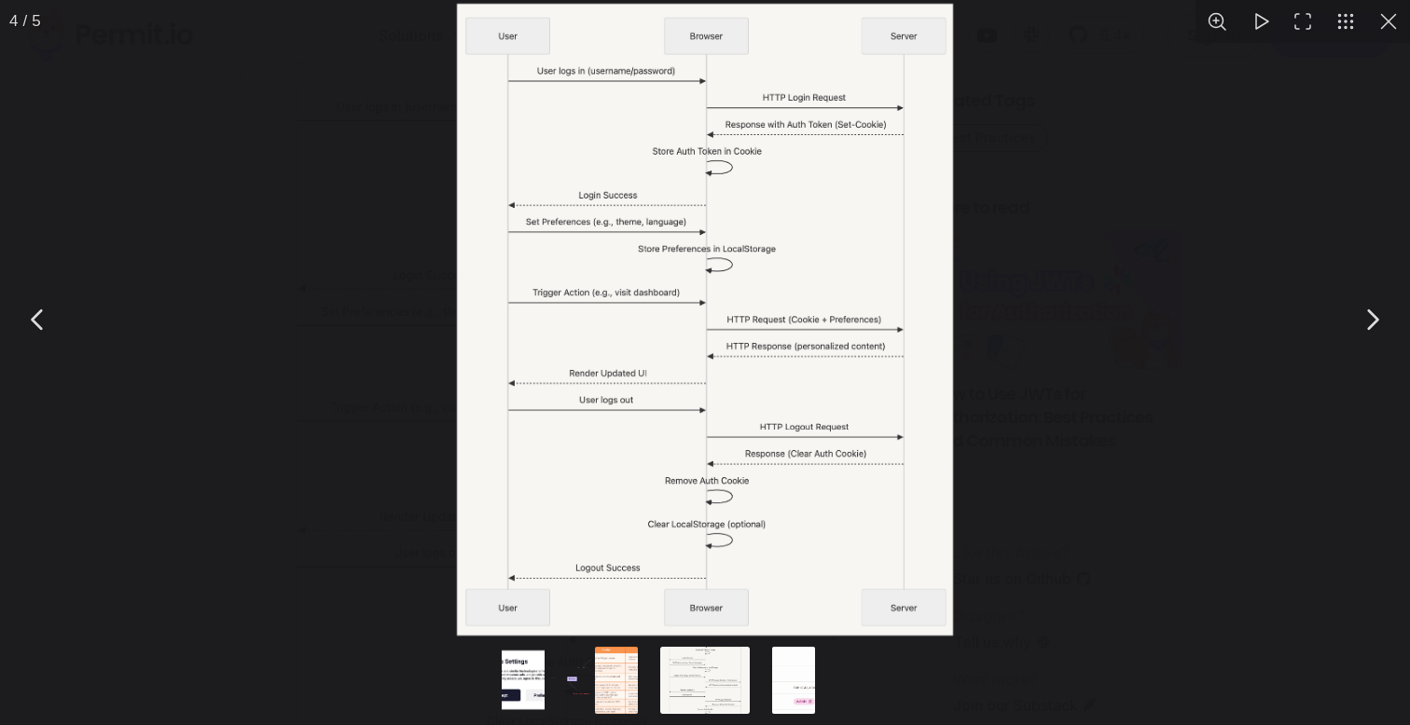
click at [1392, 19] on button "You can close this modal content with the ESC key" at bounding box center [1388, 21] width 43 height 43
click at [1378, 19] on button "You can close this modal content with the ESC key" at bounding box center [1388, 21] width 43 height 43
click at [1389, 18] on button "You can close this modal content with the ESC key" at bounding box center [1388, 21] width 43 height 43
click at [36, 343] on button "You can close this modal content with the ESC key" at bounding box center [38, 320] width 47 height 47
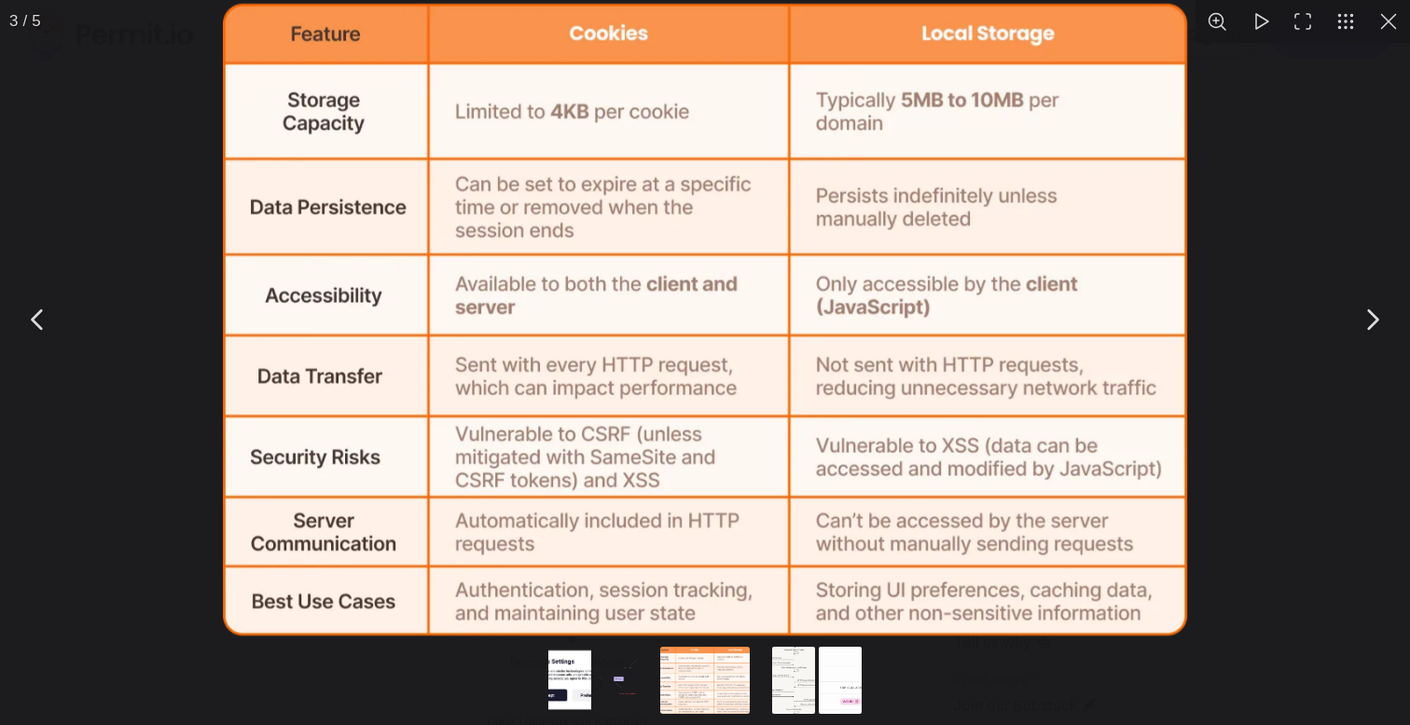
click at [1390, 22] on button "You can close this modal content with the ESC key" at bounding box center [1388, 21] width 43 height 43
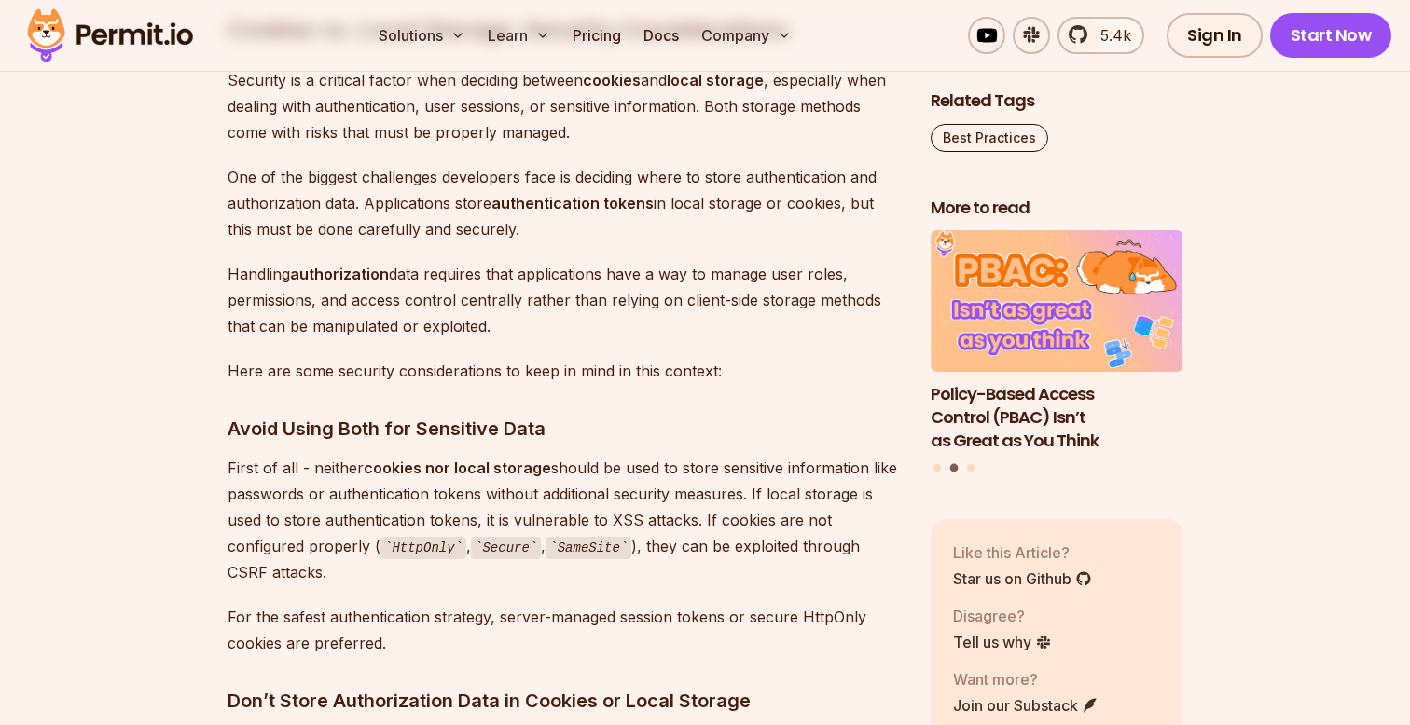
scroll to position [9334, 0]
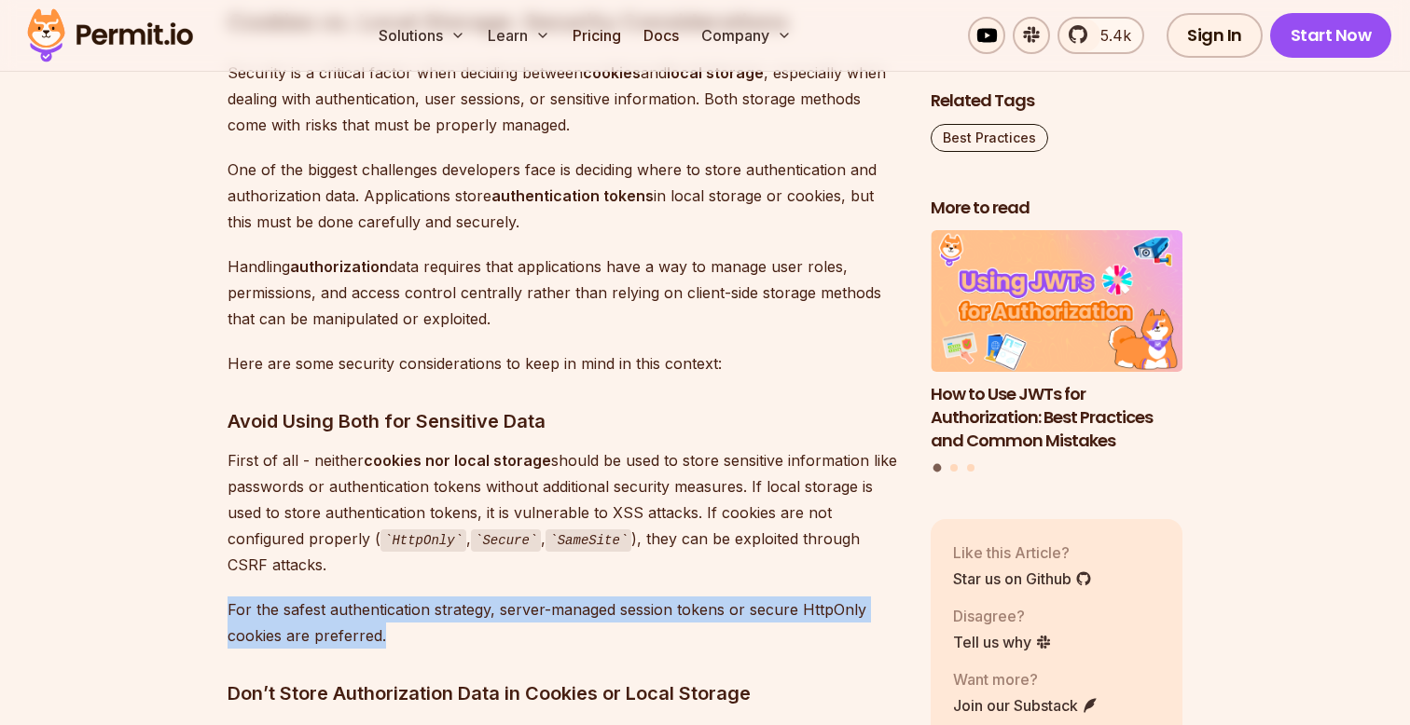
drag, startPoint x: 227, startPoint y: 611, endPoint x: 390, endPoint y: 630, distance: 164.4
click at [390, 630] on p "For the safest authentication strategy, server-managed session tokens or secure…" at bounding box center [564, 623] width 673 height 52
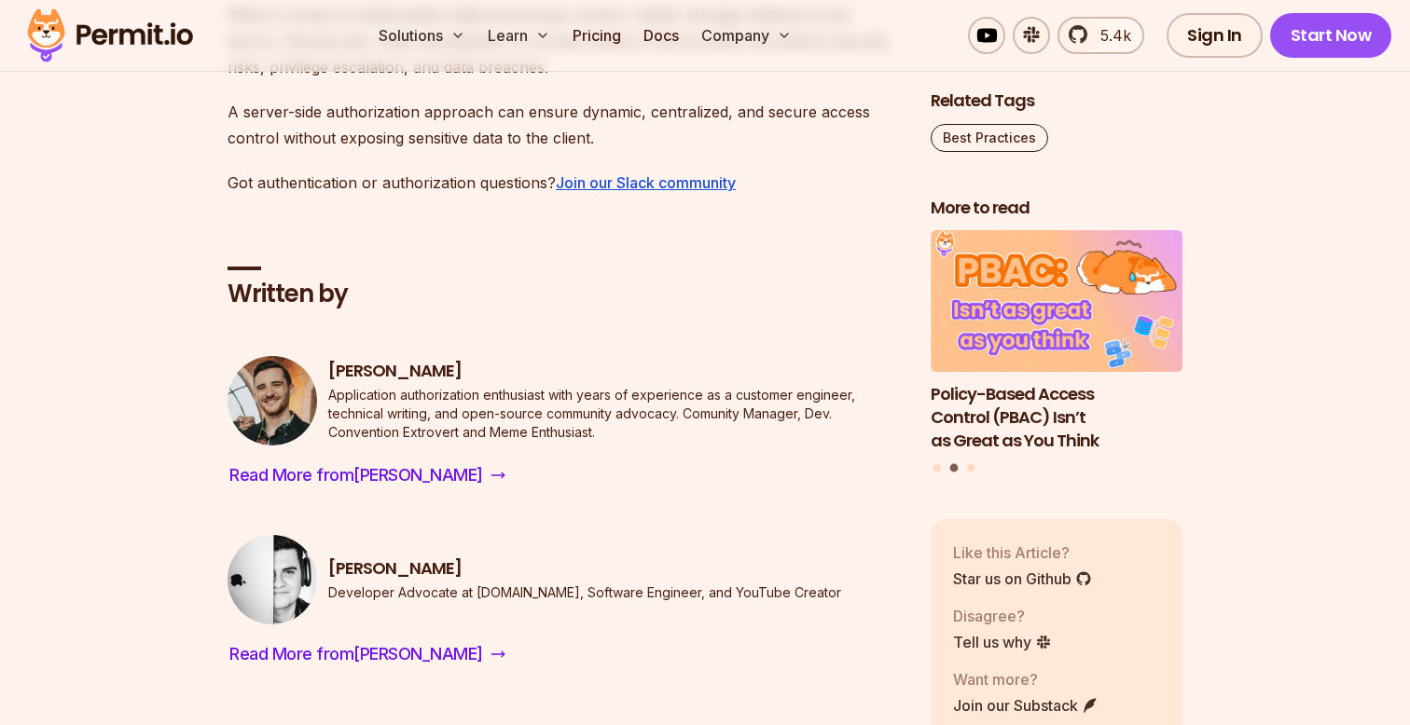
scroll to position [11509, 0]
